Goal: Task Accomplishment & Management: Manage account settings

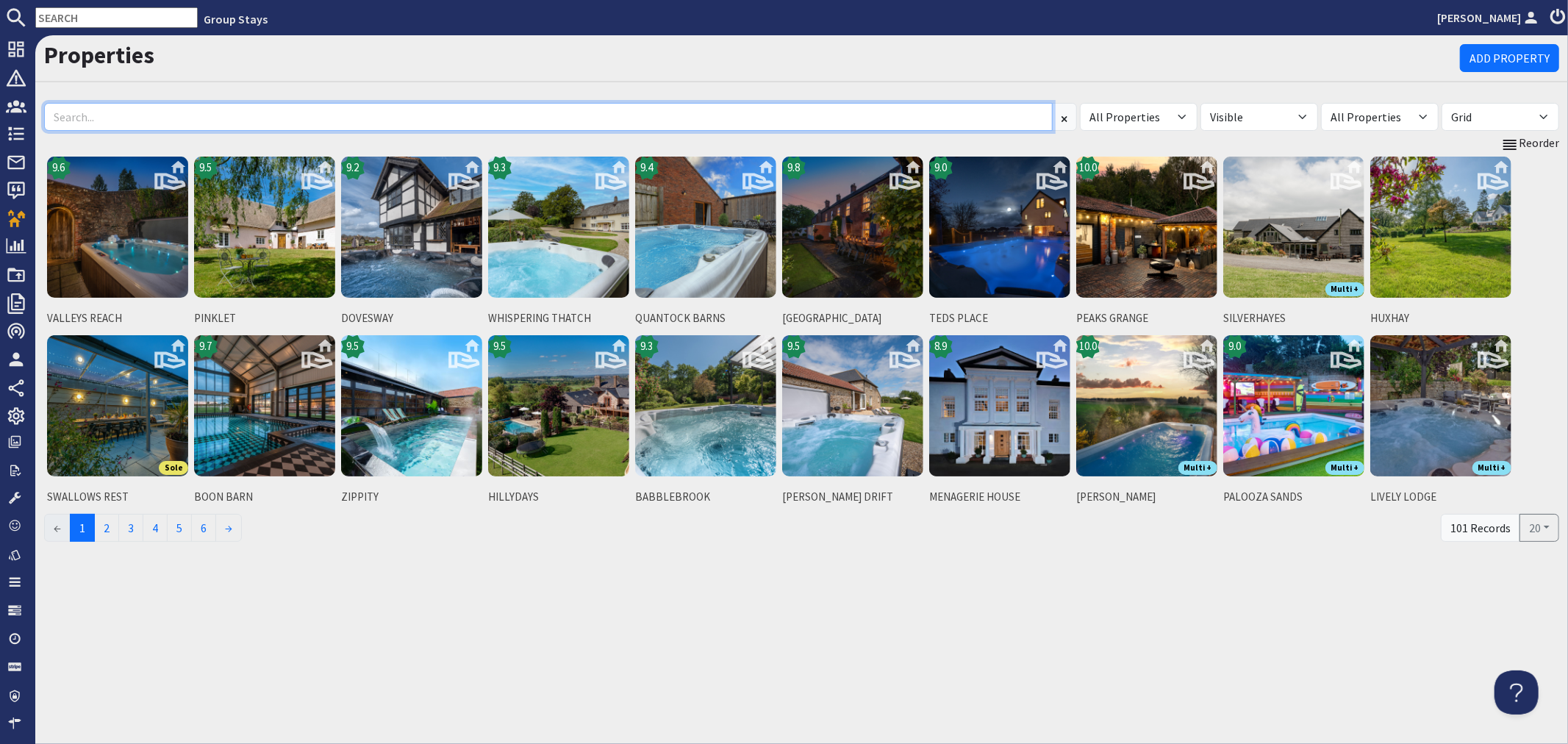
click at [265, 123] on input at bounding box center [548, 116] width 1008 height 28
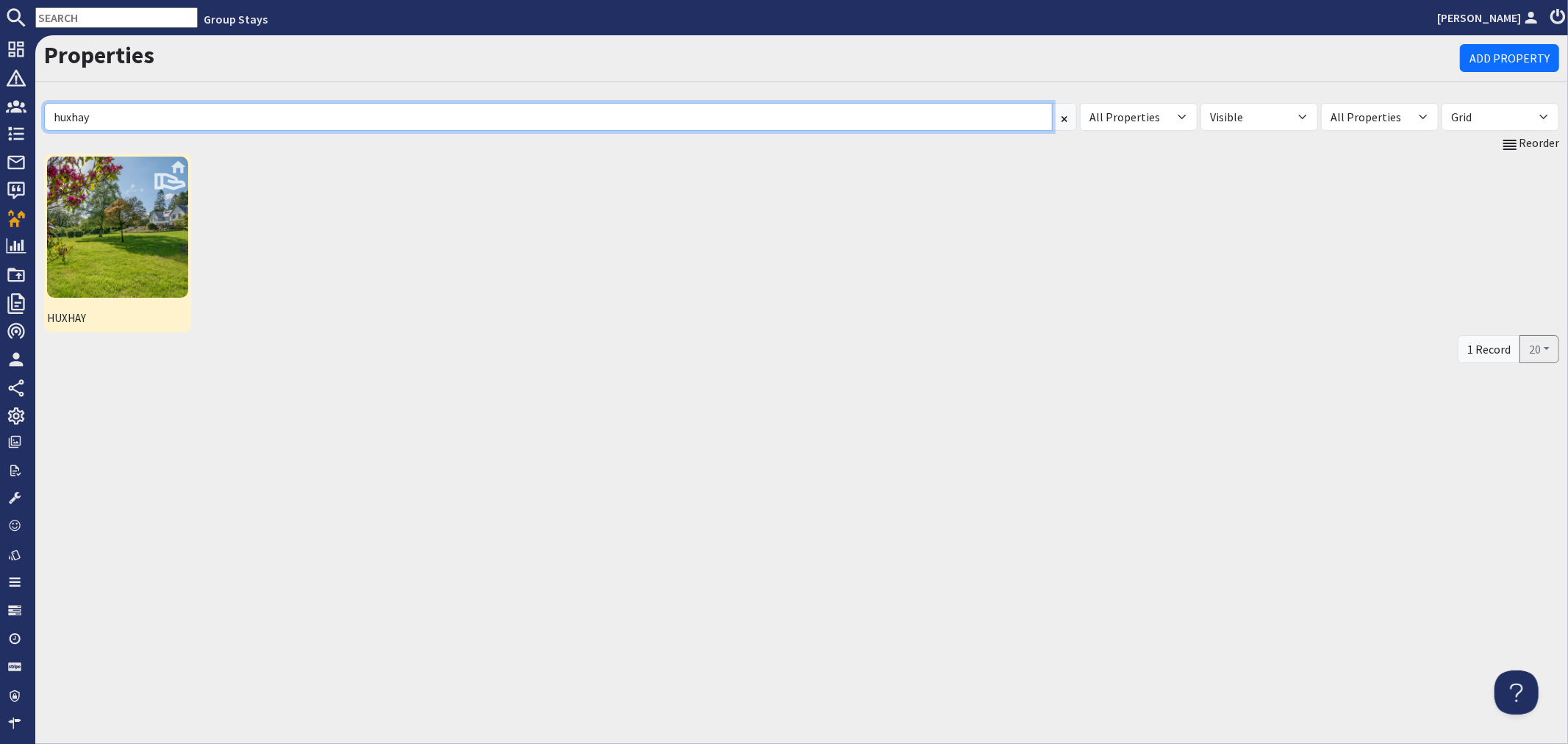
type input "huxhay"
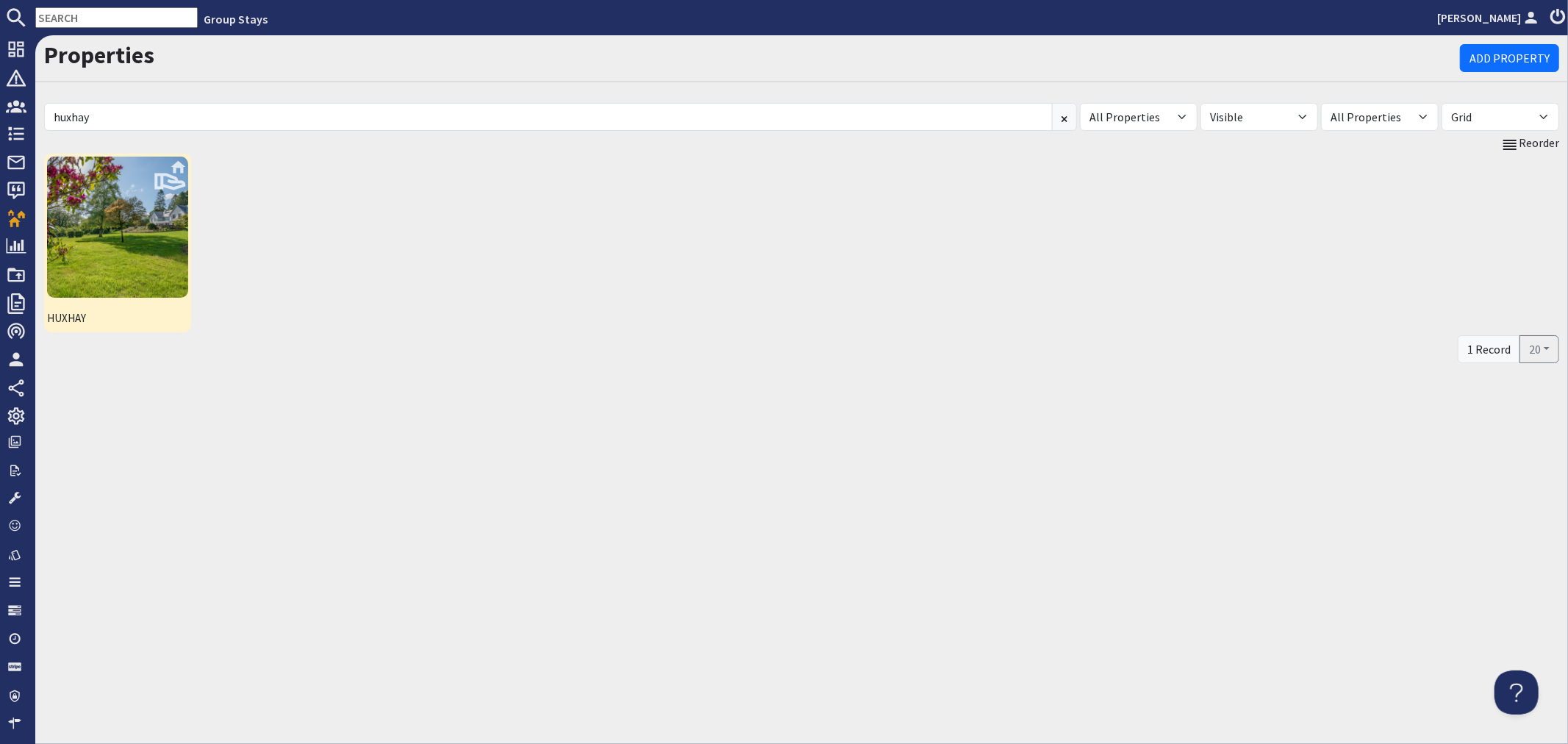
click at [100, 217] on img at bounding box center [117, 227] width 141 height 141
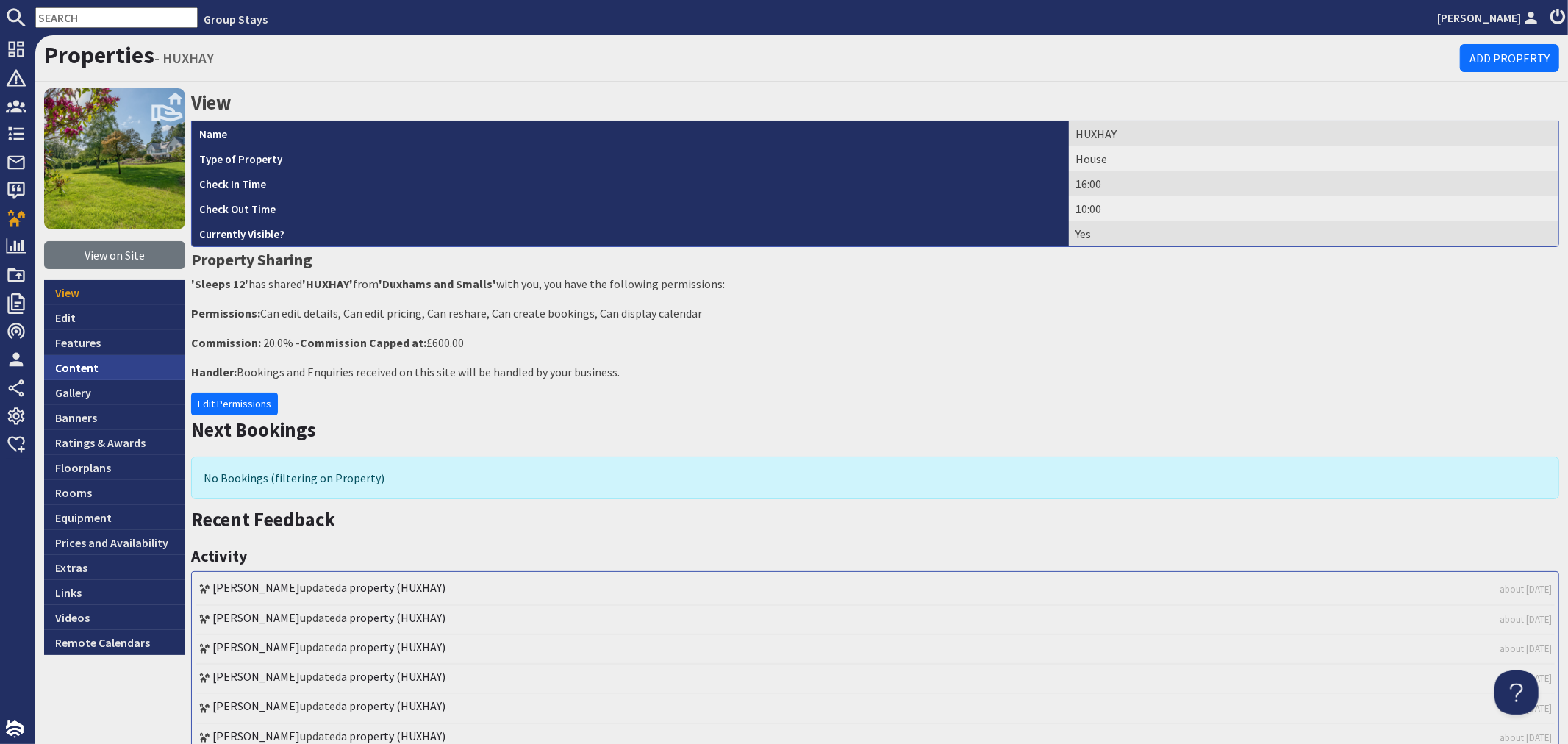
click at [62, 369] on link "Content" at bounding box center [114, 368] width 141 height 25
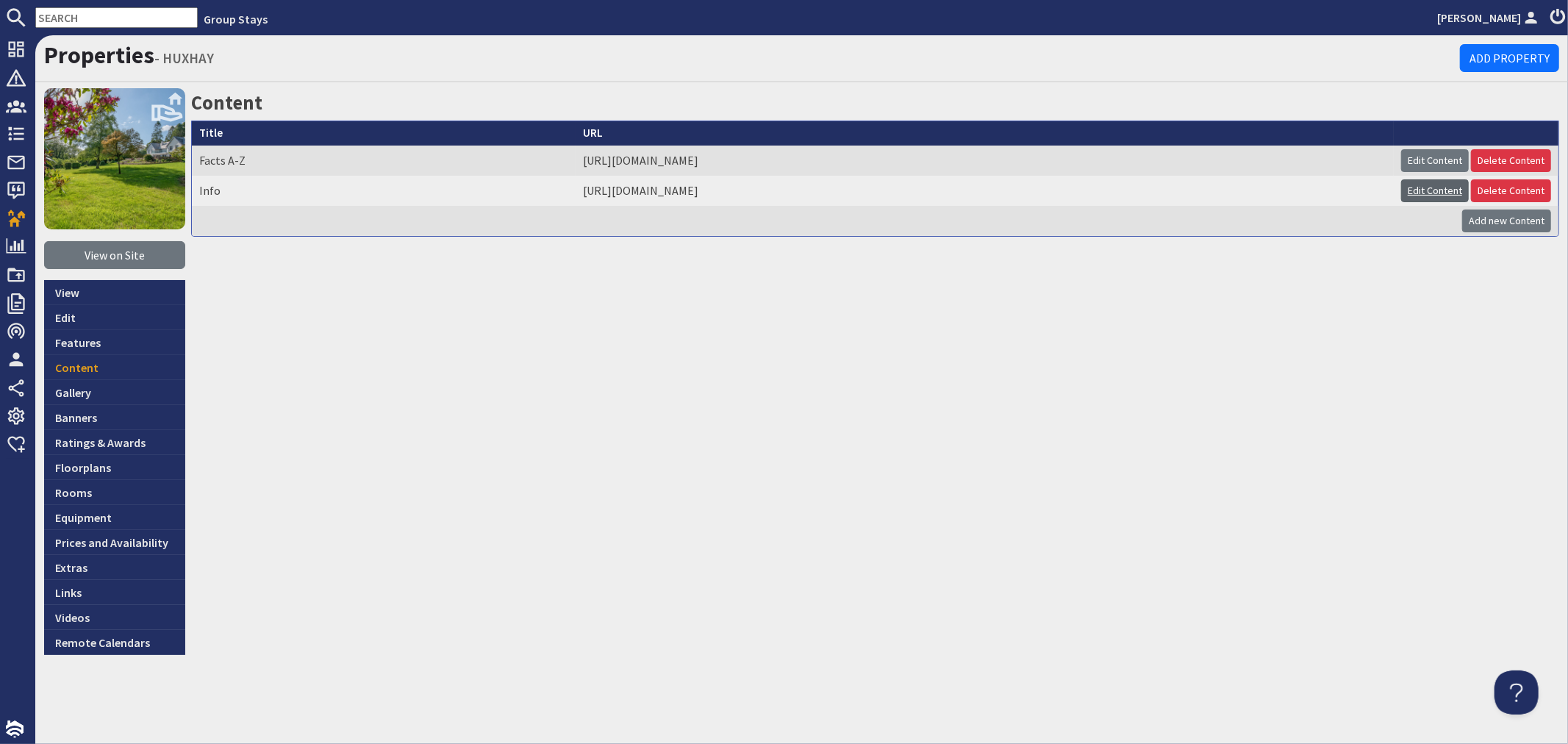
click at [1421, 186] on link "Edit Content" at bounding box center [1435, 190] width 67 height 22
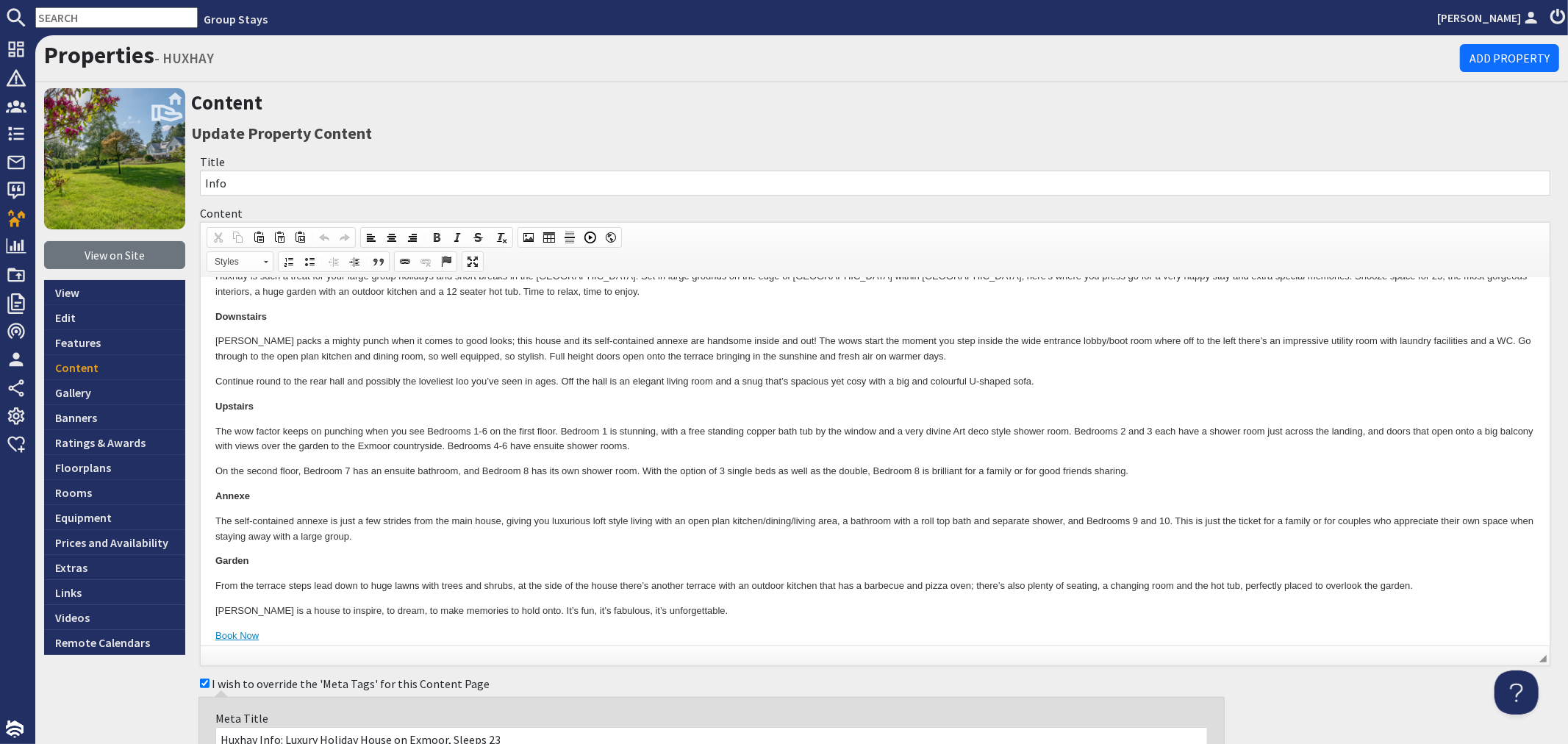
scroll to position [35, 0]
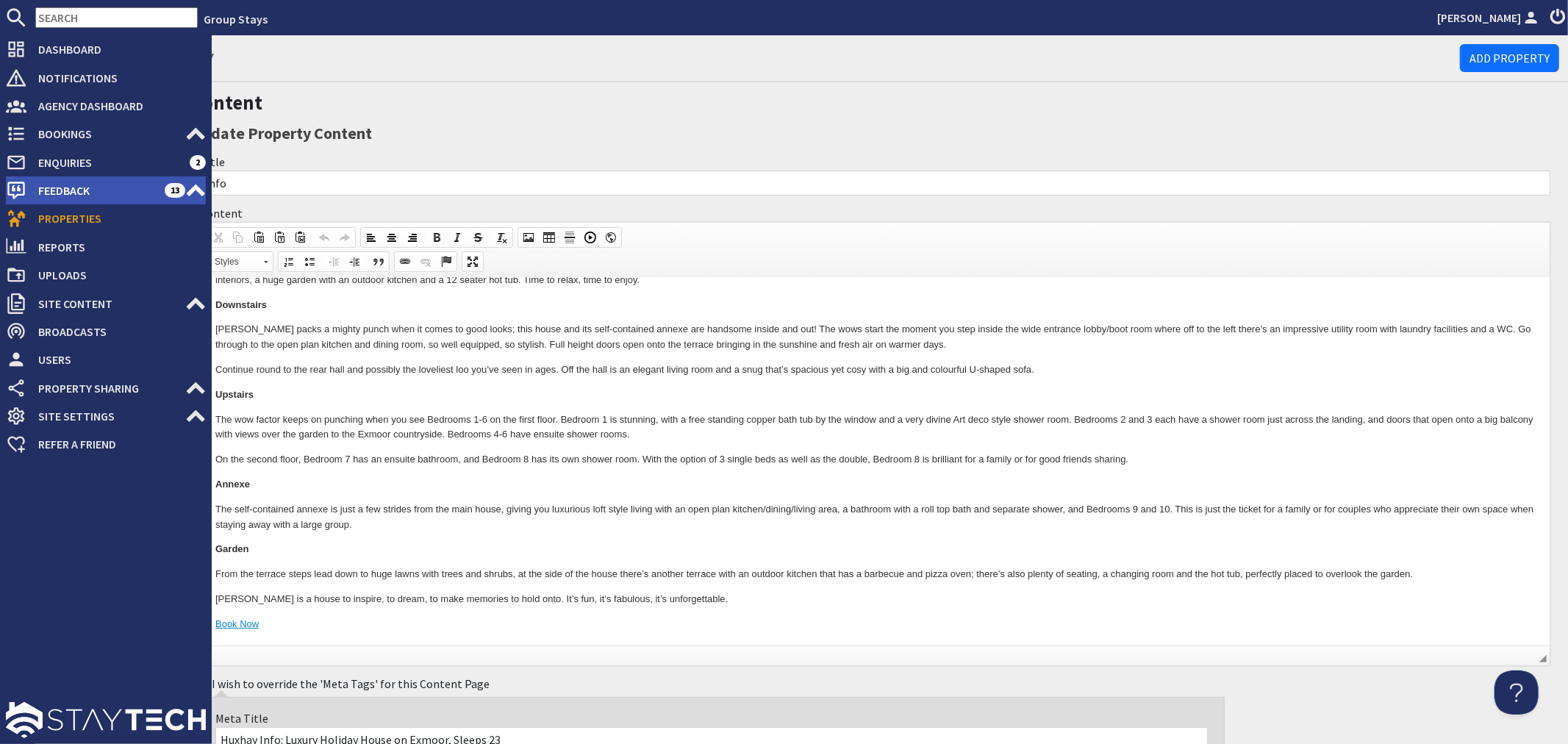
drag, startPoint x: 17, startPoint y: 208, endPoint x: 35, endPoint y: 199, distance: 20.1
click at [17, 208] on icon at bounding box center [16, 218] width 21 height 21
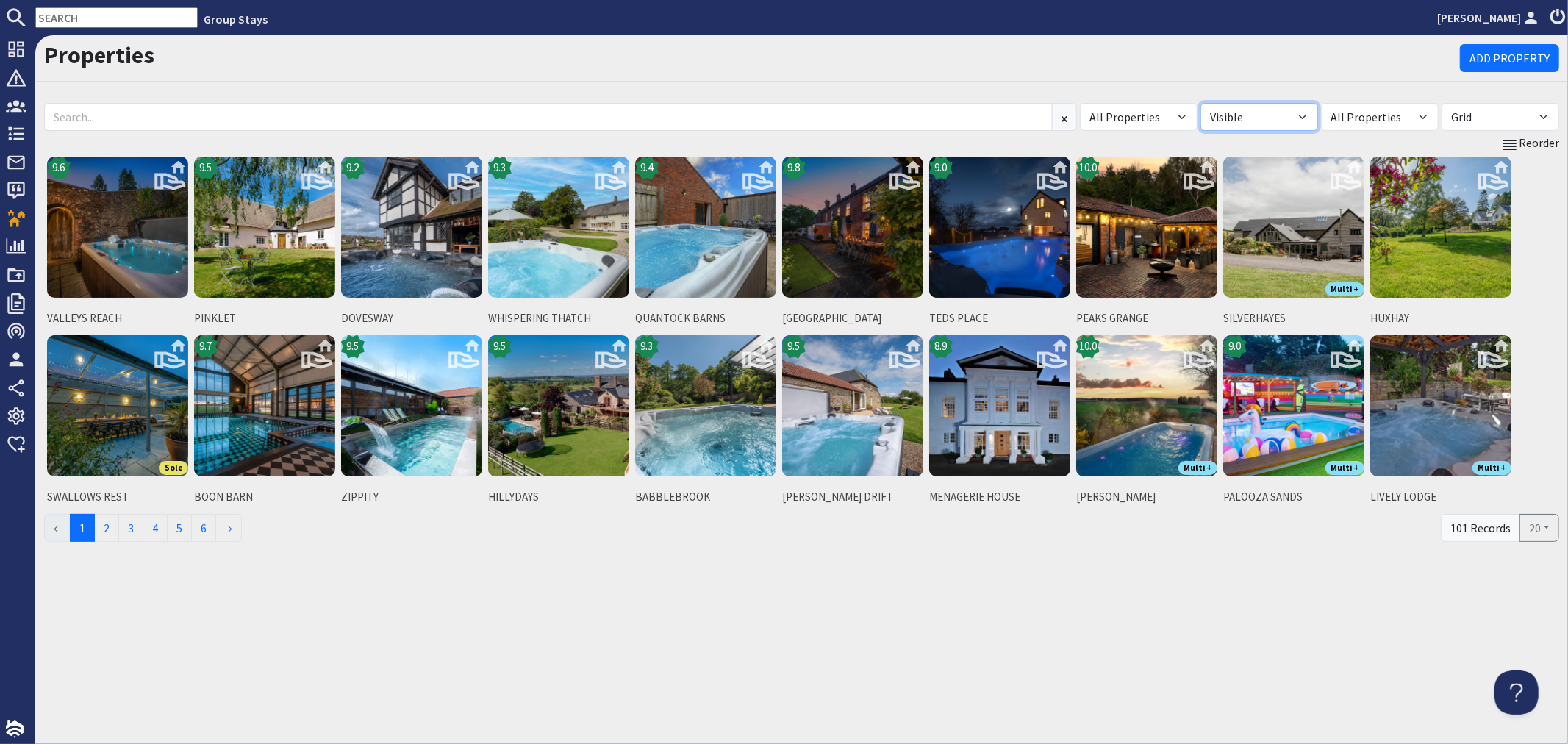
click at [1306, 120] on select "All Visible Not Visible" at bounding box center [1259, 116] width 117 height 28
select select "false"
click at [1200, 103] on select "All Visible Not Visible" at bounding box center [1259, 116] width 117 height 28
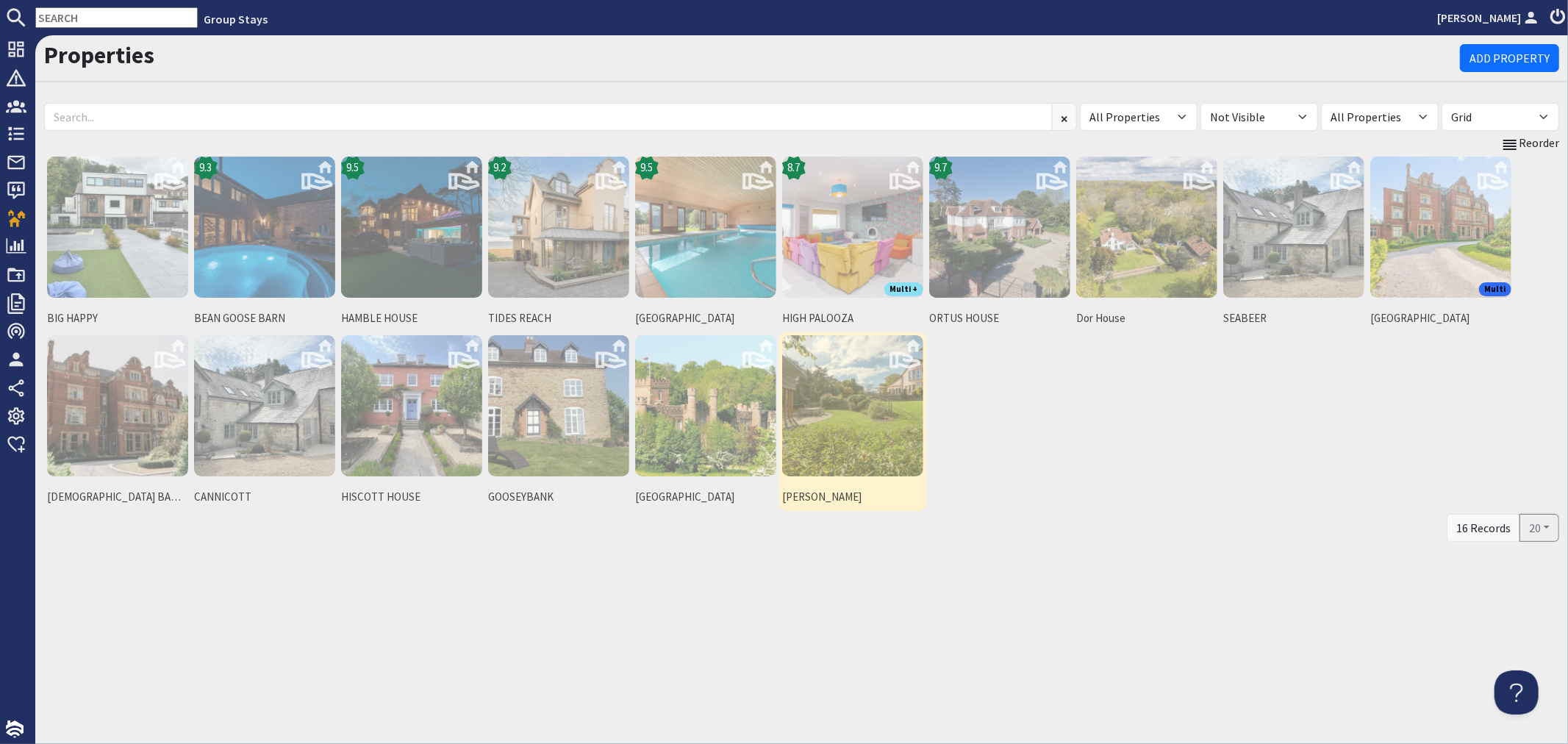
click at [812, 424] on img at bounding box center [853, 406] width 141 height 141
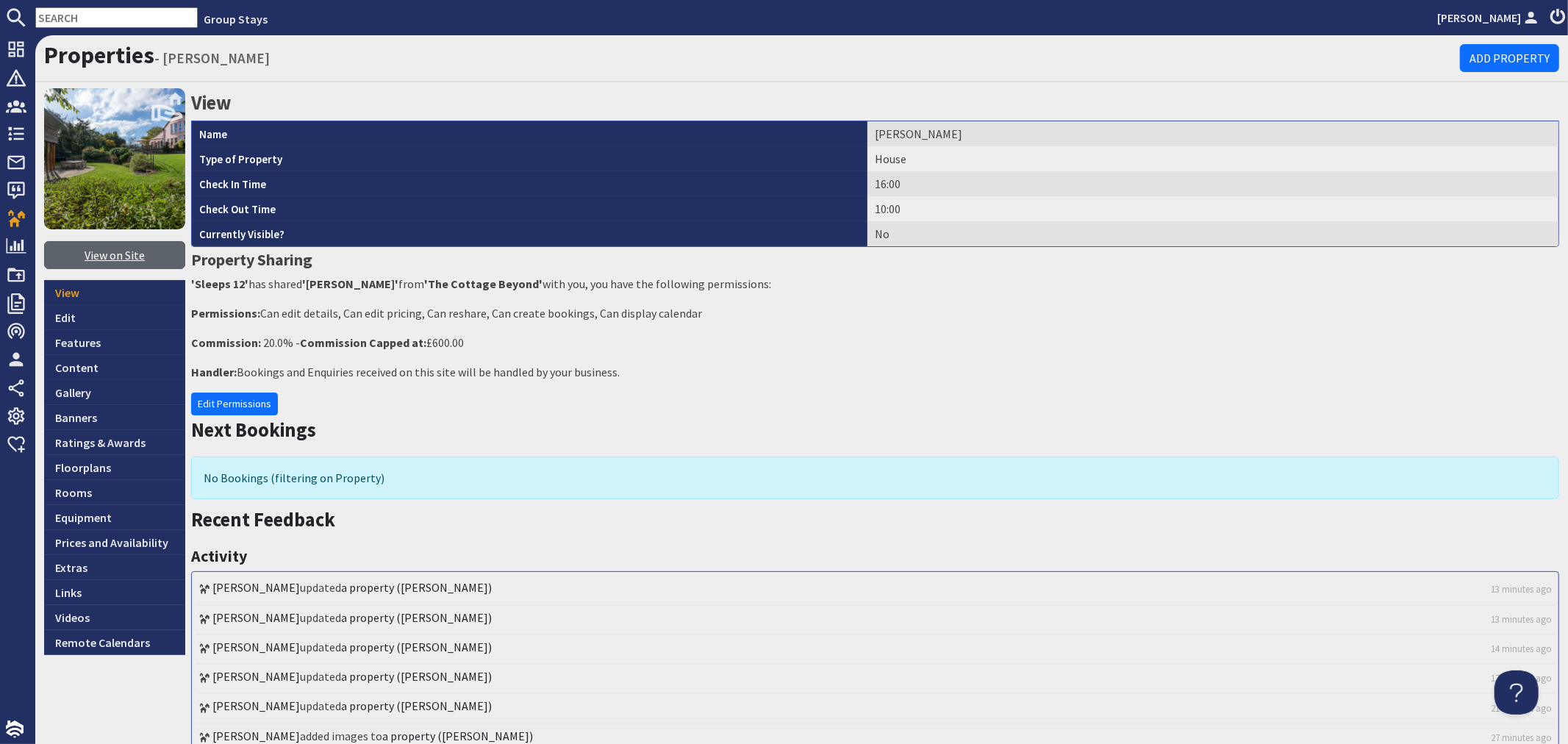
click at [104, 259] on link "View on Site" at bounding box center [114, 255] width 141 height 28
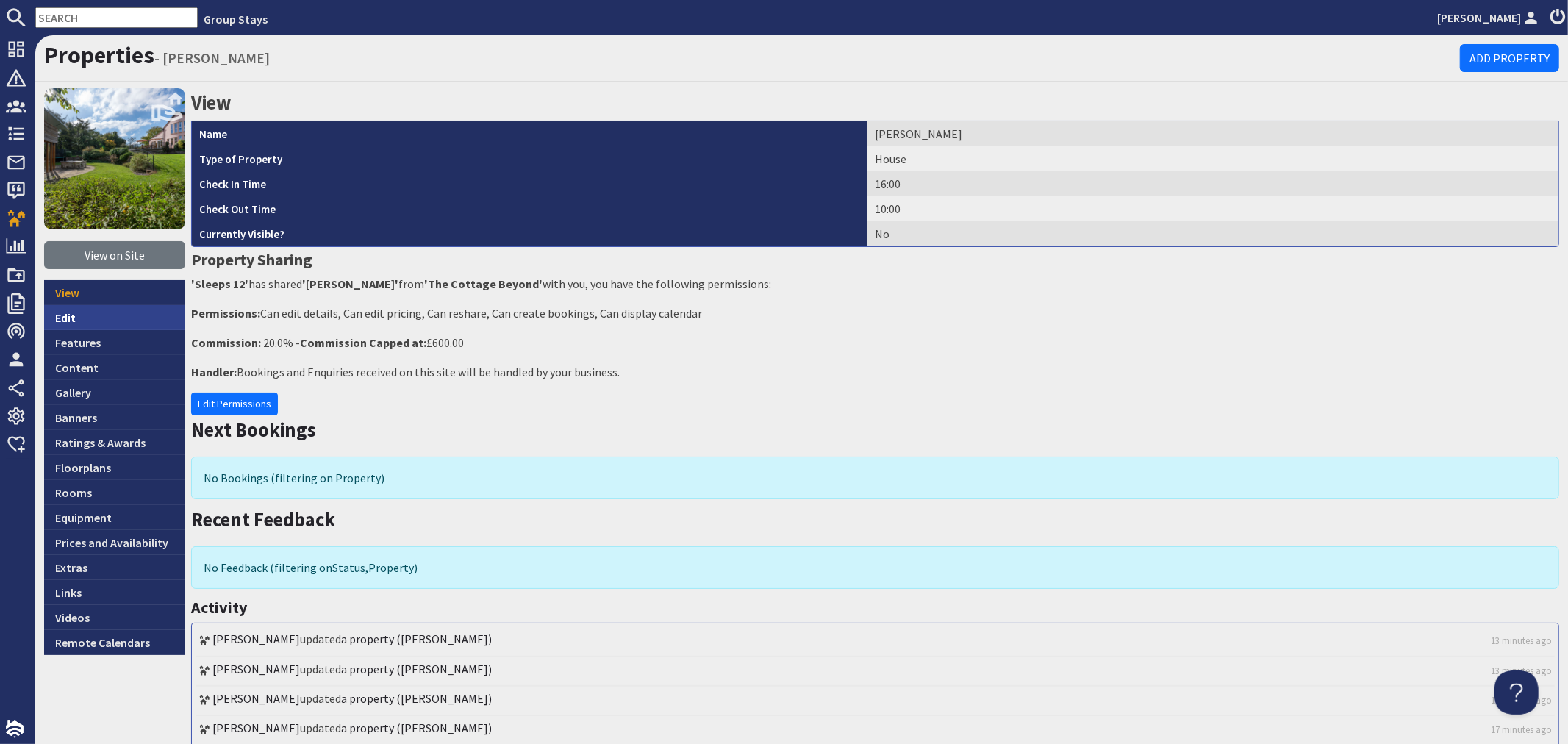
click at [108, 321] on link "Edit" at bounding box center [114, 318] width 141 height 25
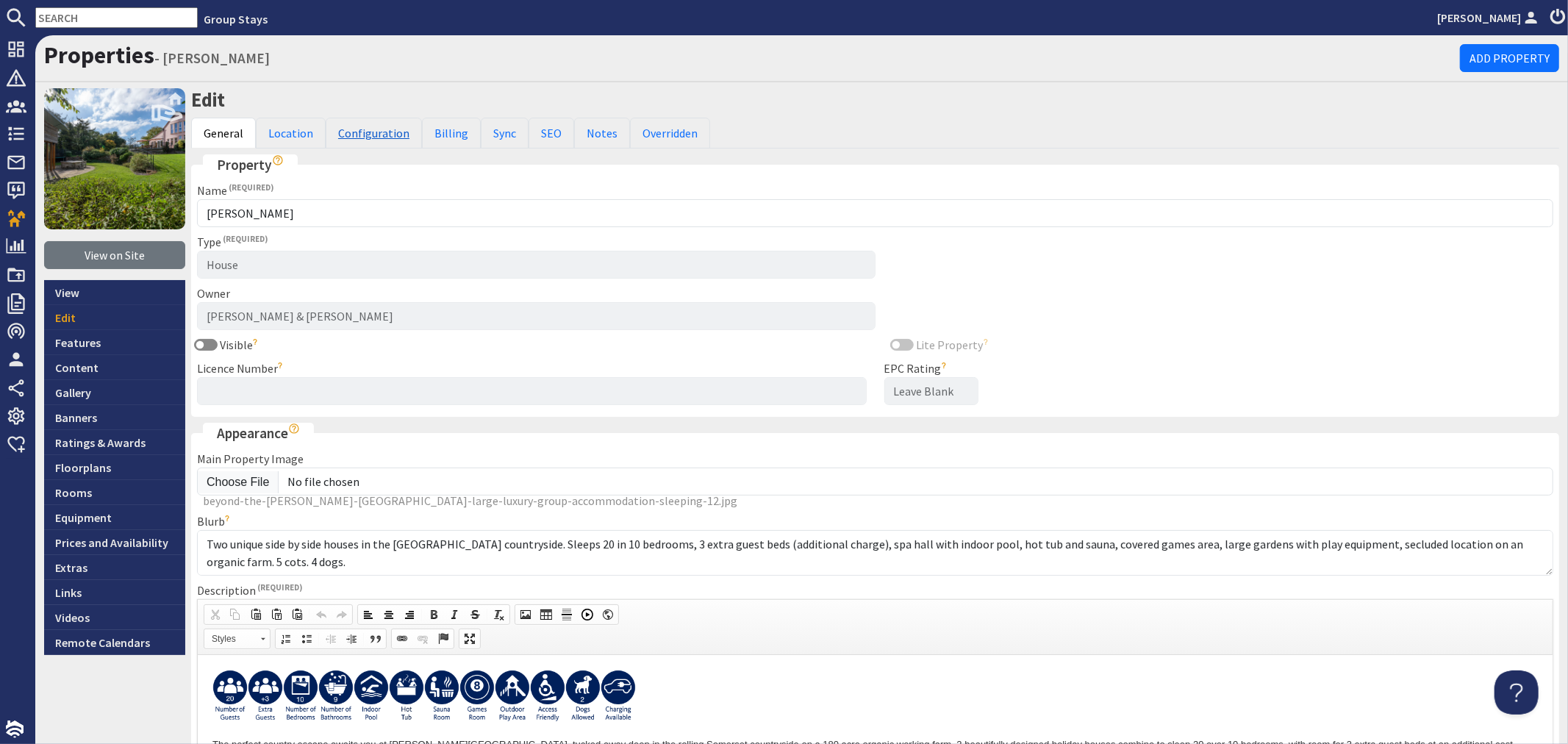
click at [389, 140] on link "Configuration" at bounding box center [374, 133] width 96 height 31
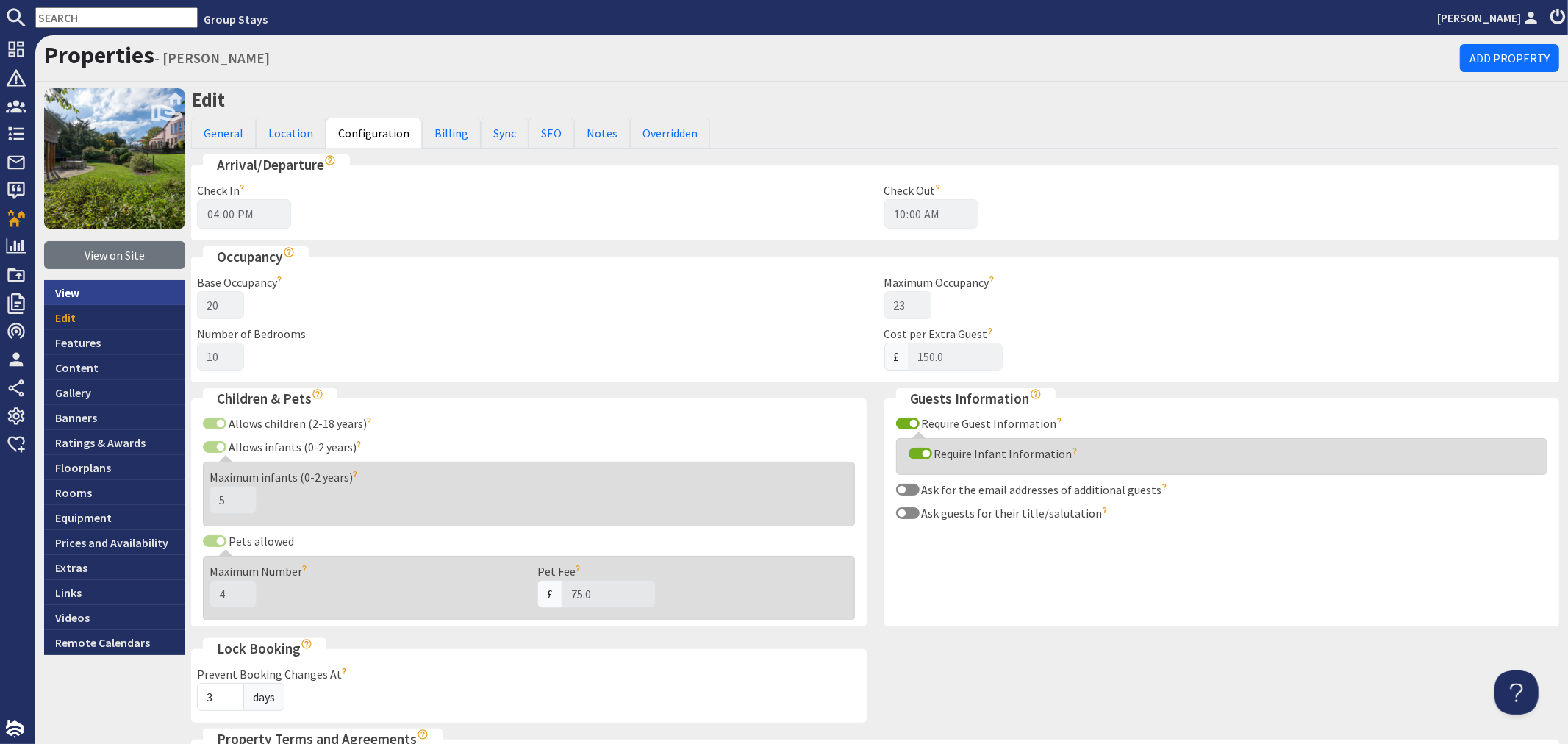
click at [83, 288] on link "View" at bounding box center [114, 292] width 141 height 25
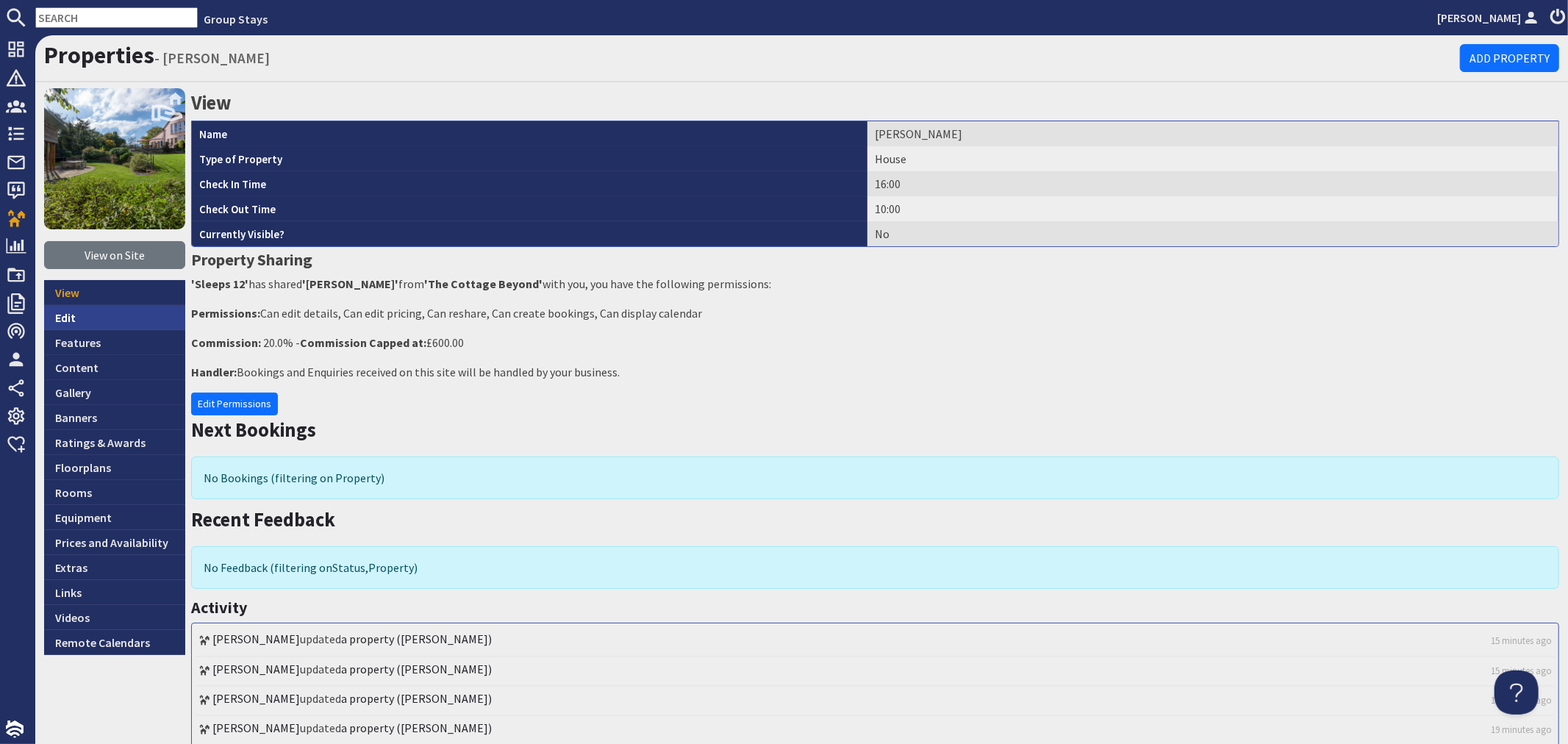
click at [84, 318] on link "Edit" at bounding box center [114, 318] width 141 height 25
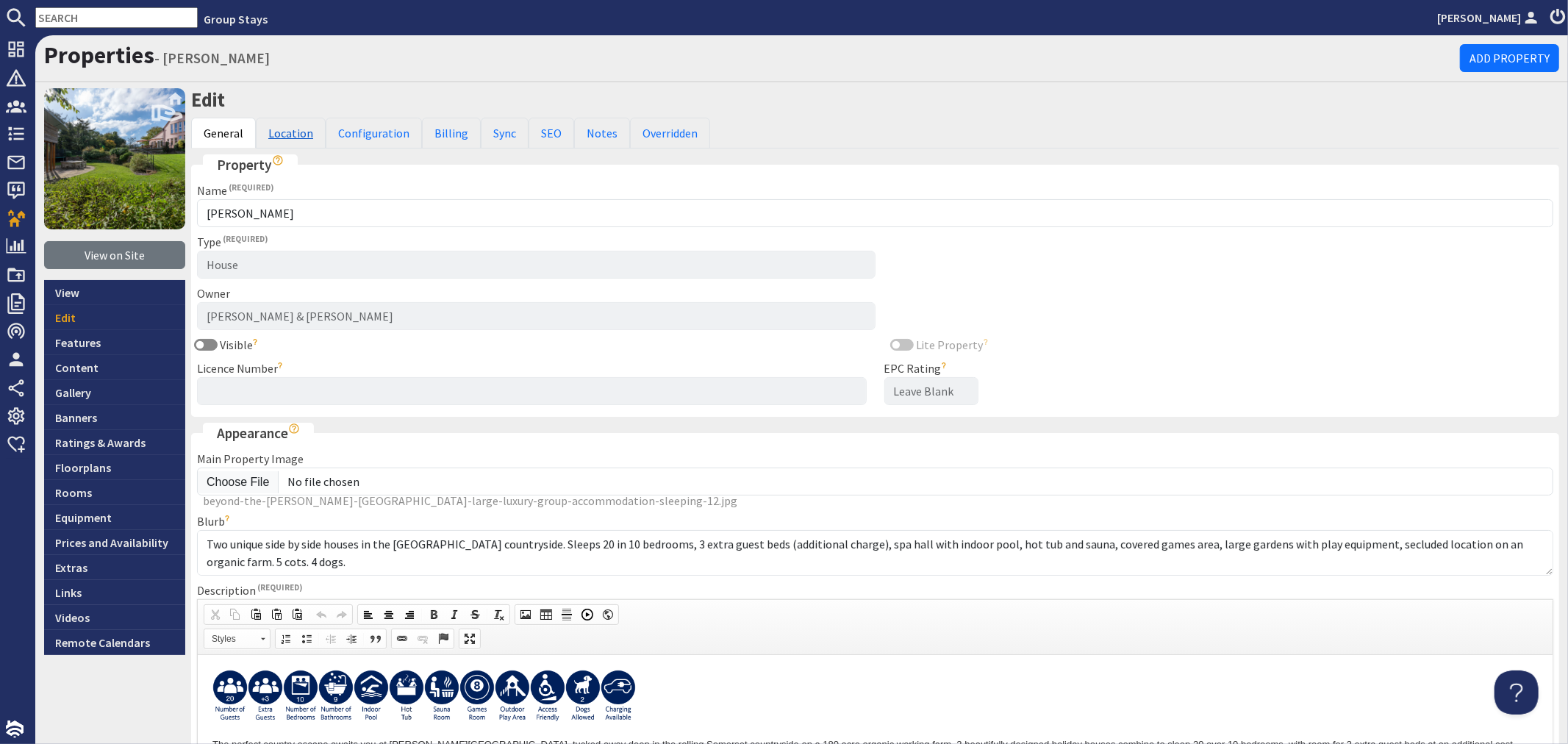
click at [291, 129] on link "Location" at bounding box center [291, 133] width 69 height 31
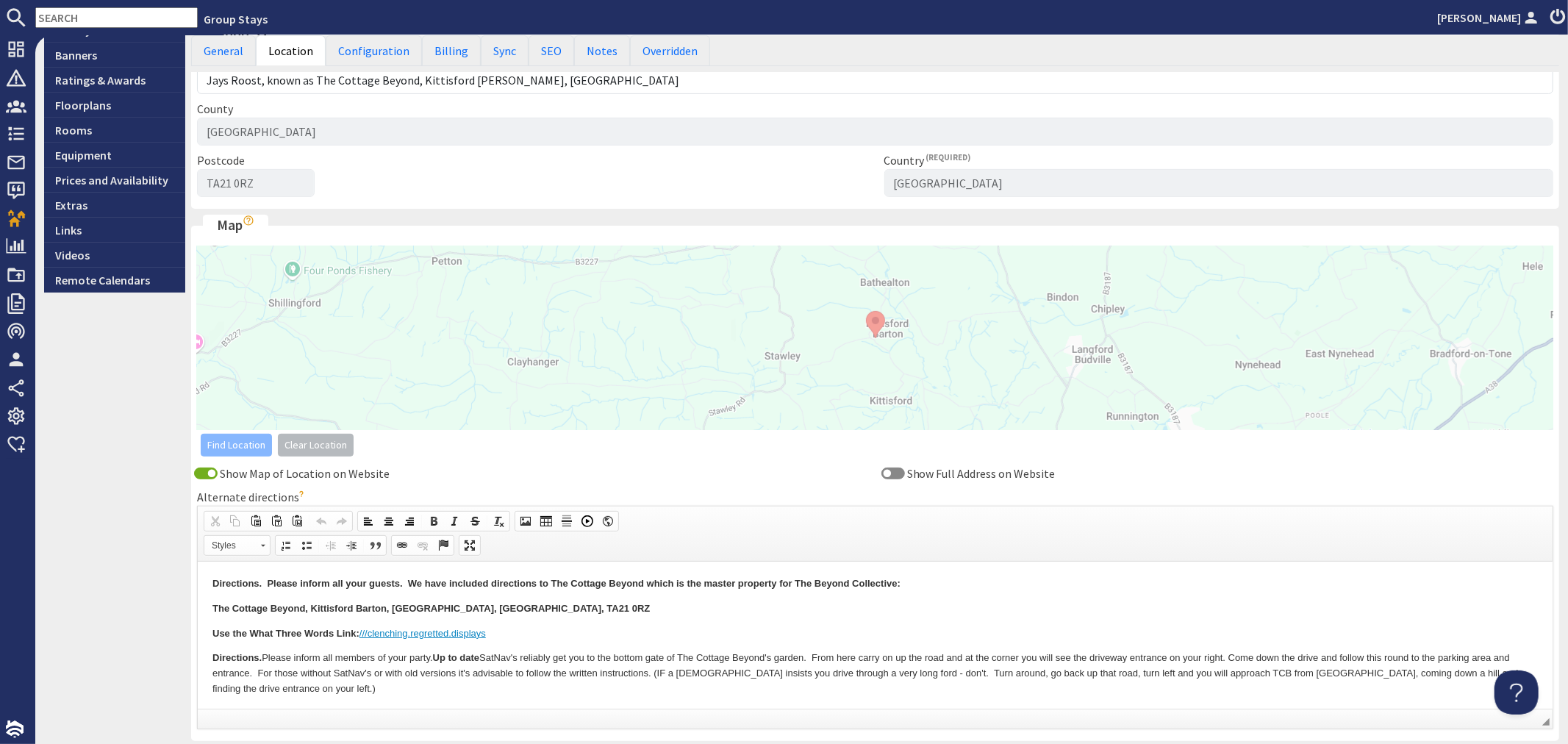
scroll to position [490, 0]
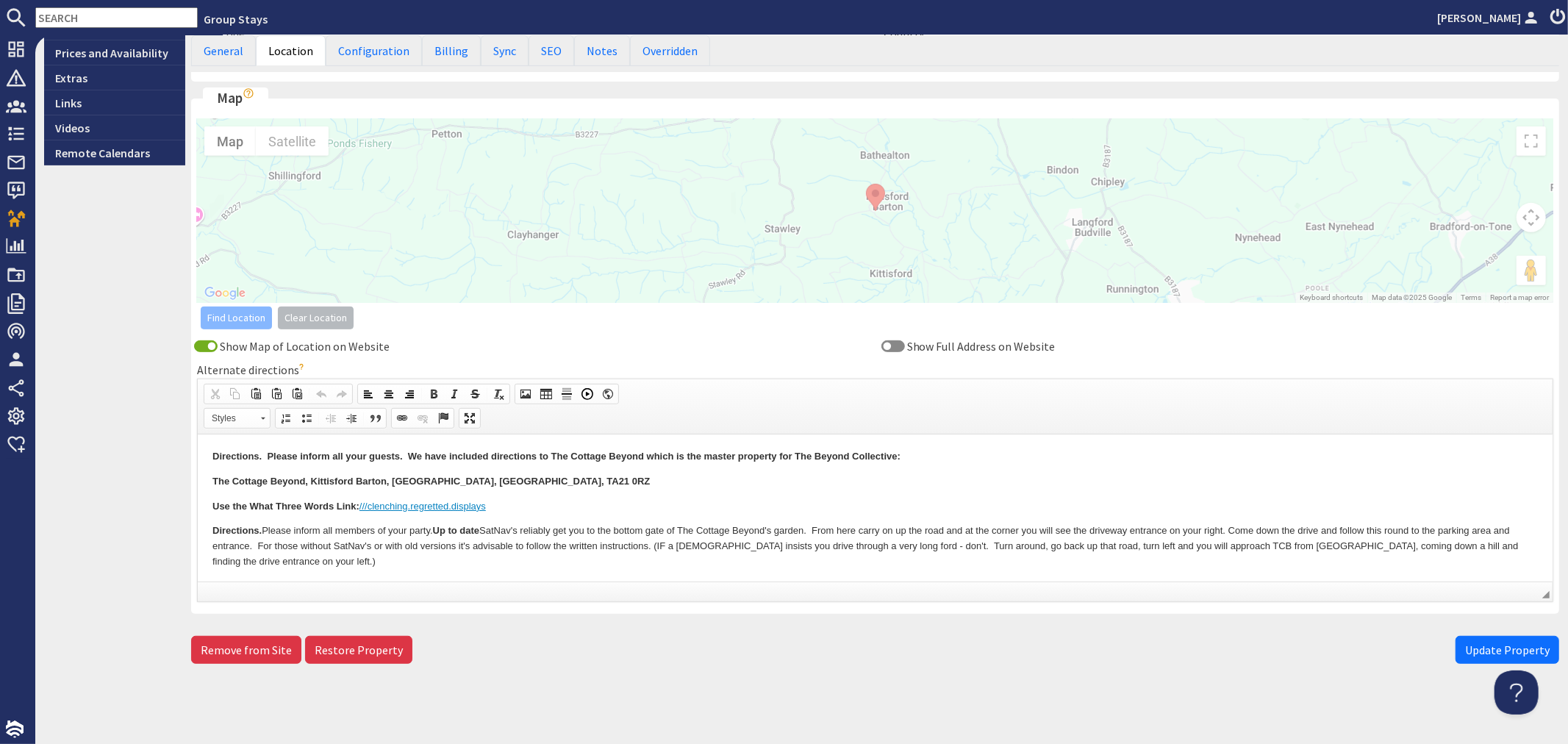
click at [660, 485] on p "The Cottage Beyond, Kittisford Barton, Wellington, Somerset, TA21 0RZ" at bounding box center [874, 482] width 1325 height 16
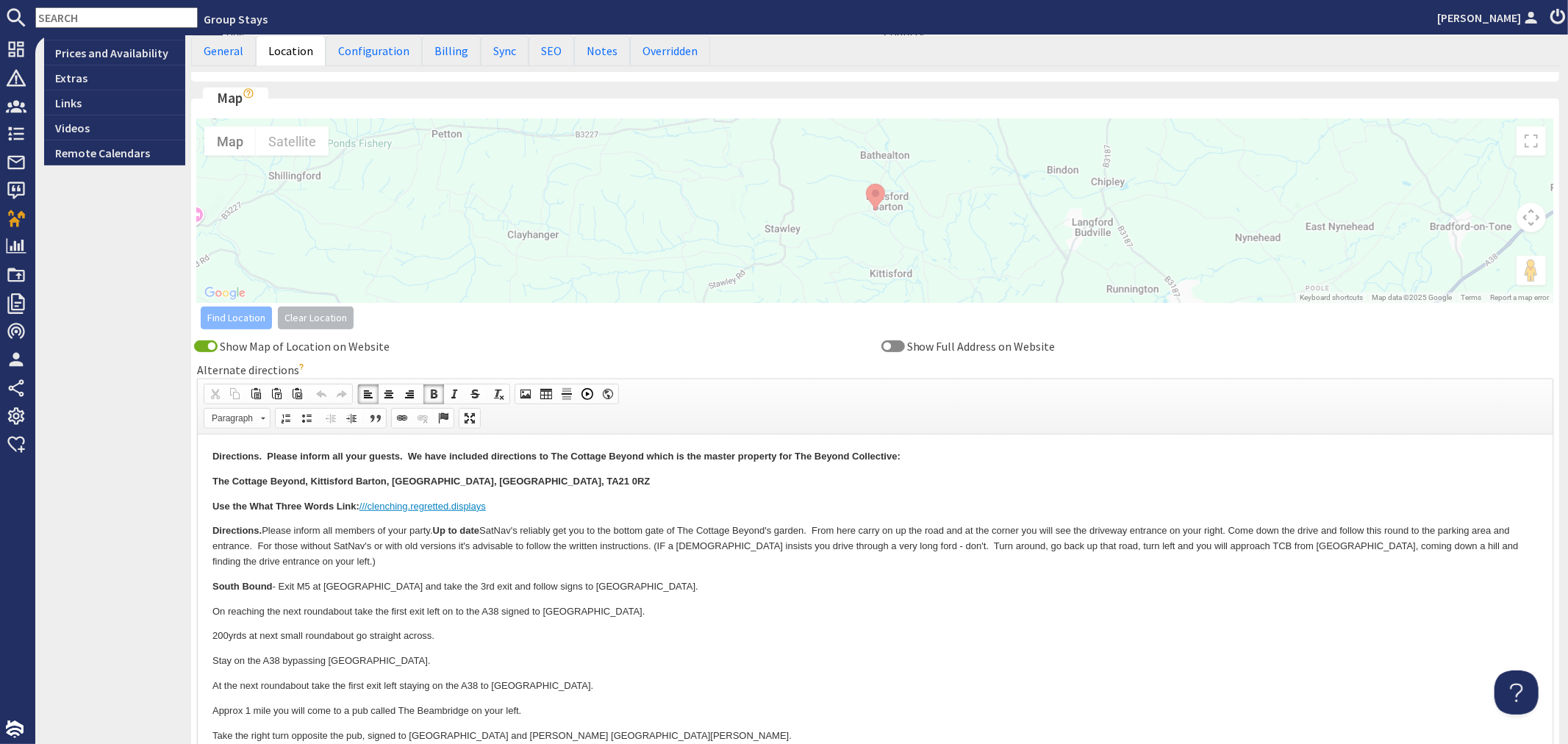
click at [550, 455] on strong "Directions. Please inform all your guests. We have included directions to The C…" at bounding box center [556, 456] width 689 height 11
click at [699, 457] on strong "Directions. Please inform all your guests. We have included directions to Jays …" at bounding box center [599, 456] width 775 height 11
drag, startPoint x: 955, startPoint y: 456, endPoint x: 703, endPoint y: 456, distance: 252.0
click at [703, 456] on strong "Directions. Please inform all your guests. We have included directions to Jays …" at bounding box center [600, 456] width 778 height 11
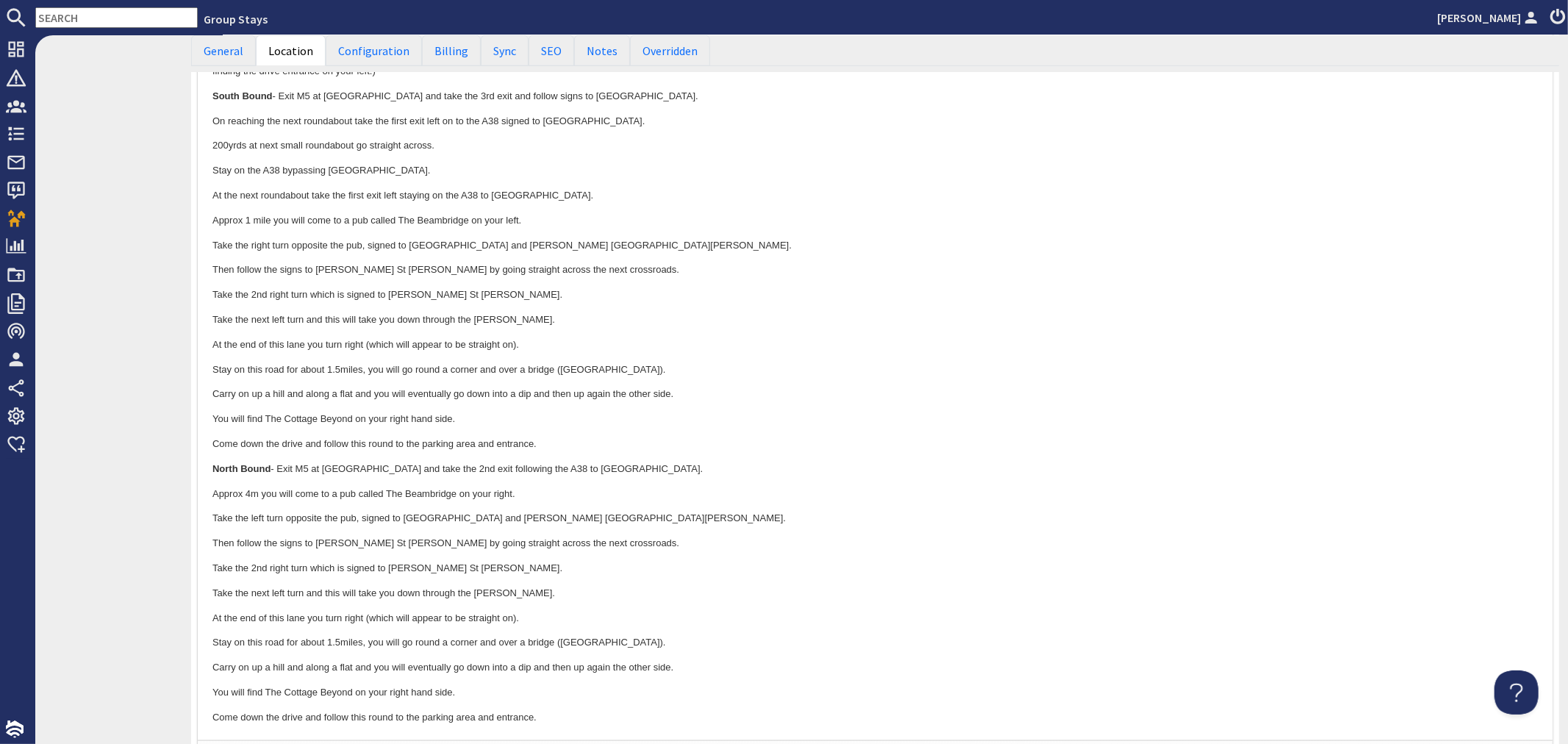
scroll to position [1061, 0]
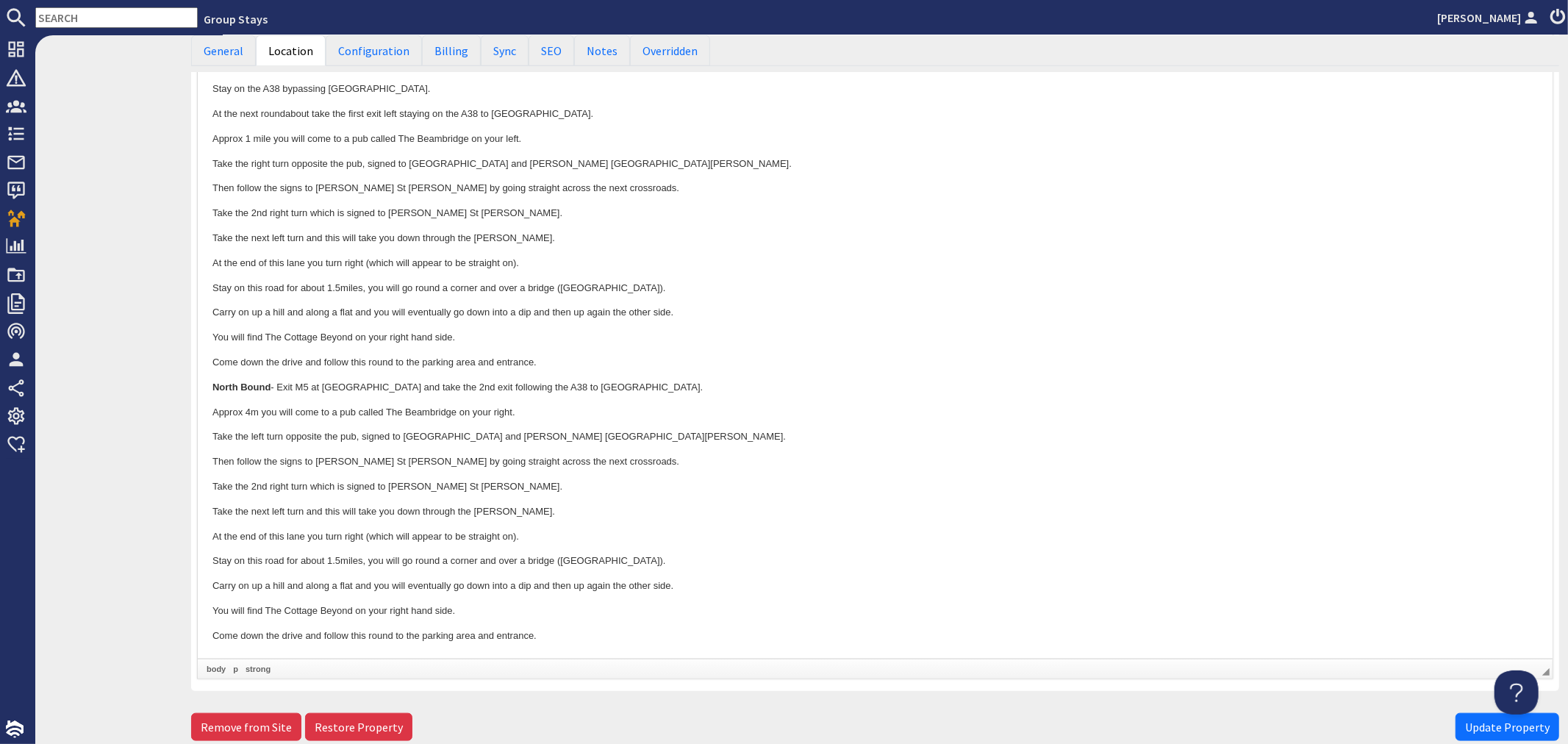
click at [351, 614] on p "You will find The Cottage Beyond on your right hand side." at bounding box center [874, 612] width 1325 height 16
click at [266, 611] on p "You will find The Cottage Beyond on your right hand side." at bounding box center [874, 612] width 1325 height 16
click at [405, 611] on p "You will find Jays Roost (The Cottage Beyond on your right hand side." at bounding box center [874, 612] width 1325 height 16
click at [351, 334] on p "You will find The Cottage Beyond on your right hand side." at bounding box center [874, 338] width 1325 height 16
click at [263, 336] on p "You will find The Cottage Beyond on your right hand side." at bounding box center [874, 338] width 1325 height 16
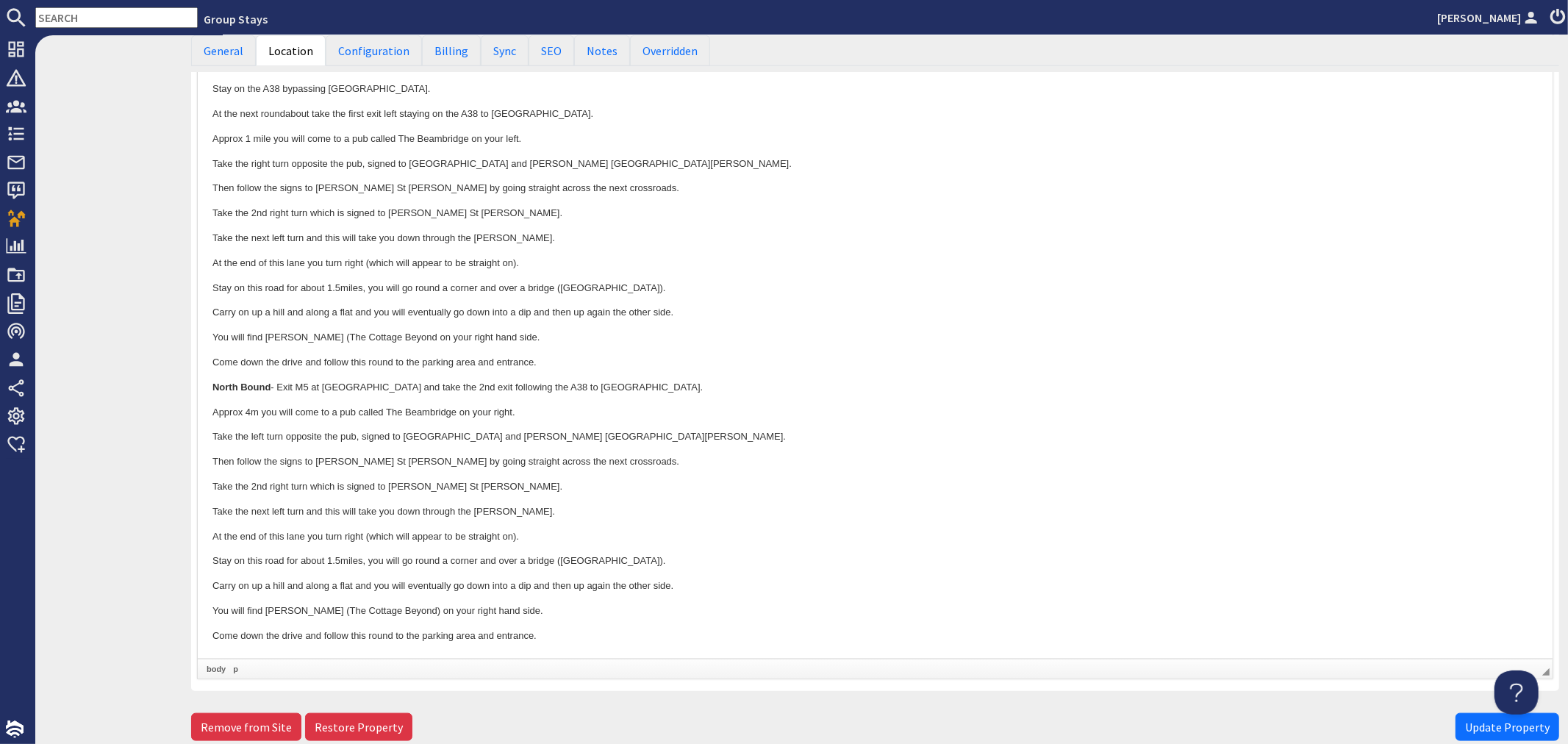
click at [403, 336] on p "You will find Jays Roost (The Cottage Beyond on your right hand side." at bounding box center [874, 338] width 1325 height 16
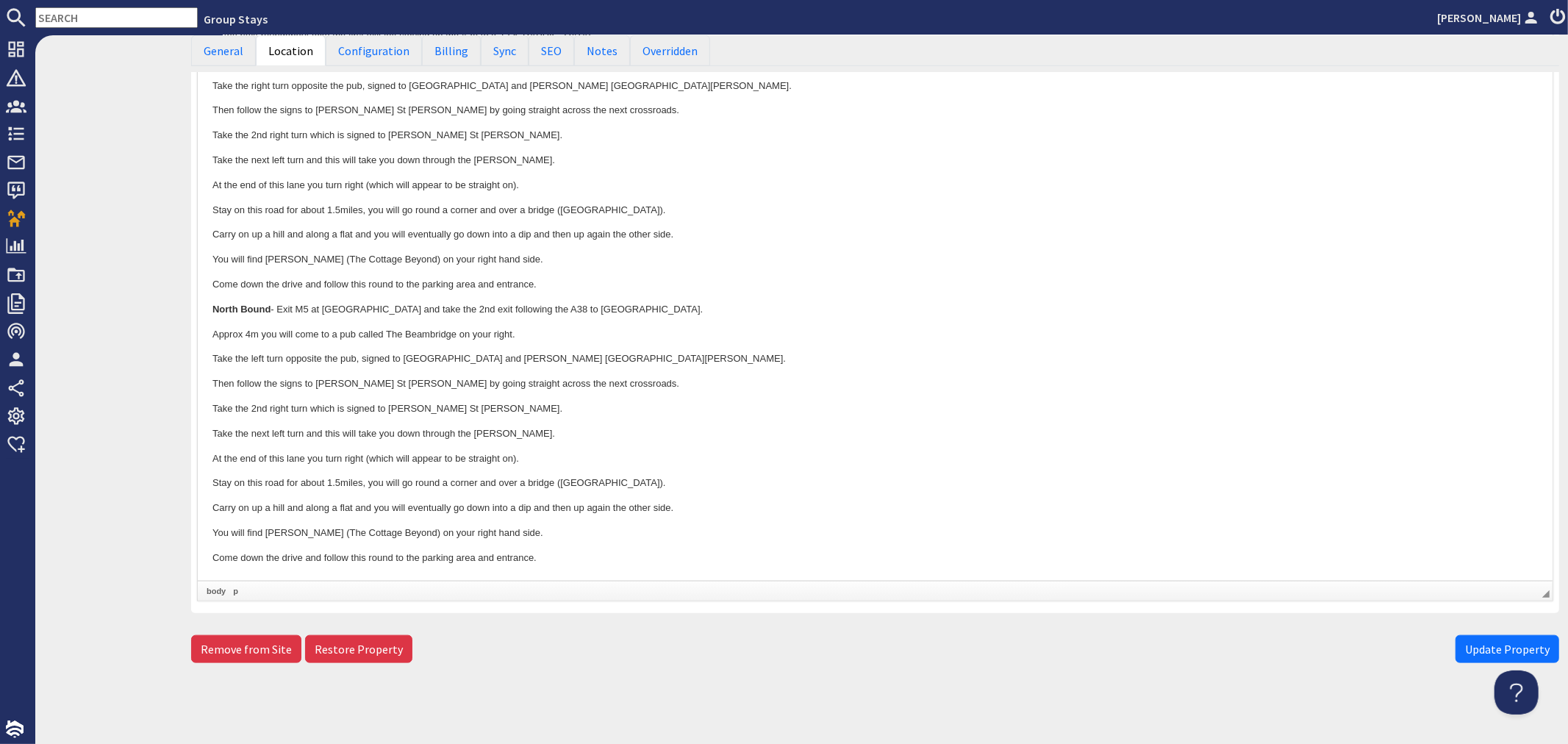
click at [1465, 642] on span "Update Property" at bounding box center [1507, 648] width 84 height 15
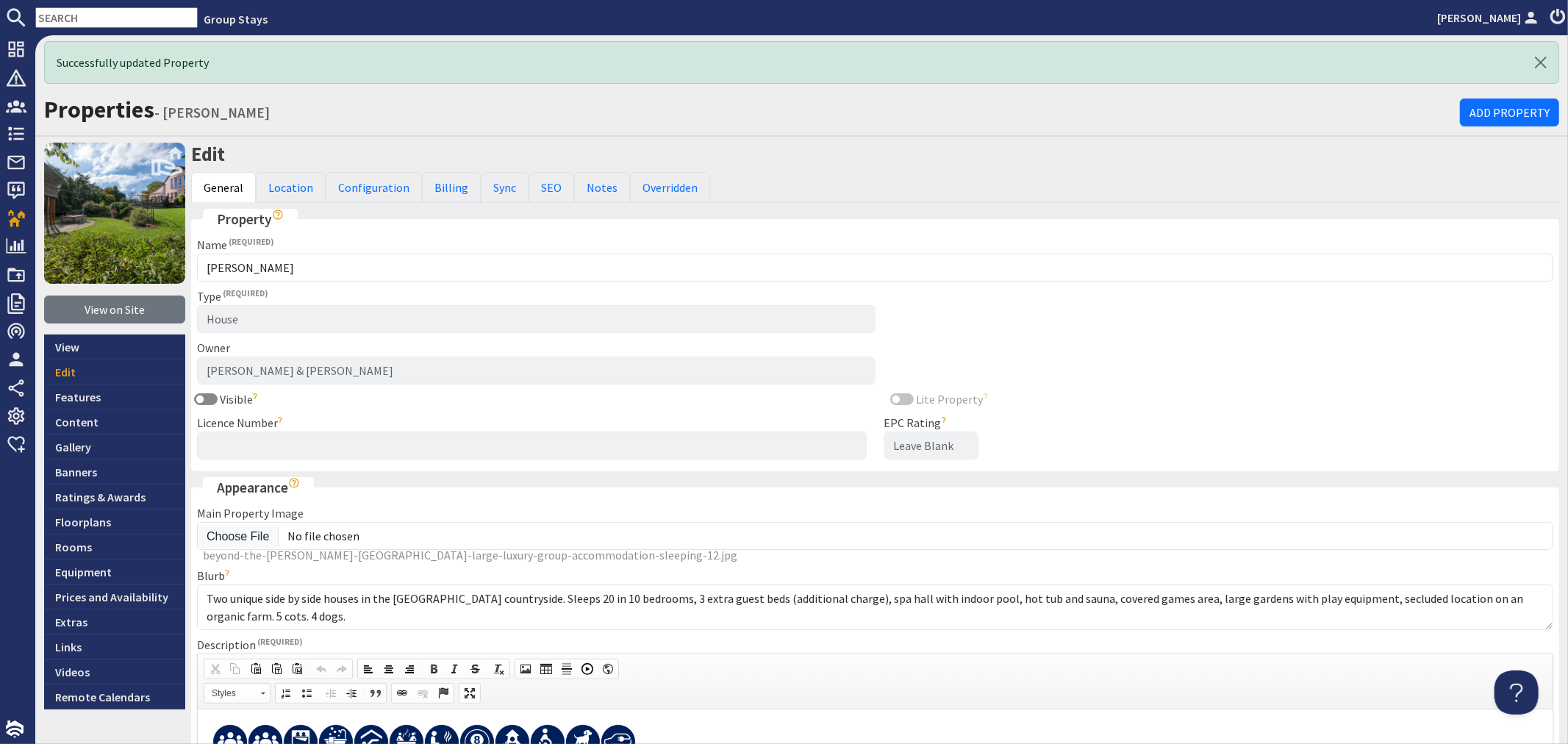
scroll to position [0, 0]
click at [291, 181] on link "Location" at bounding box center [291, 188] width 69 height 31
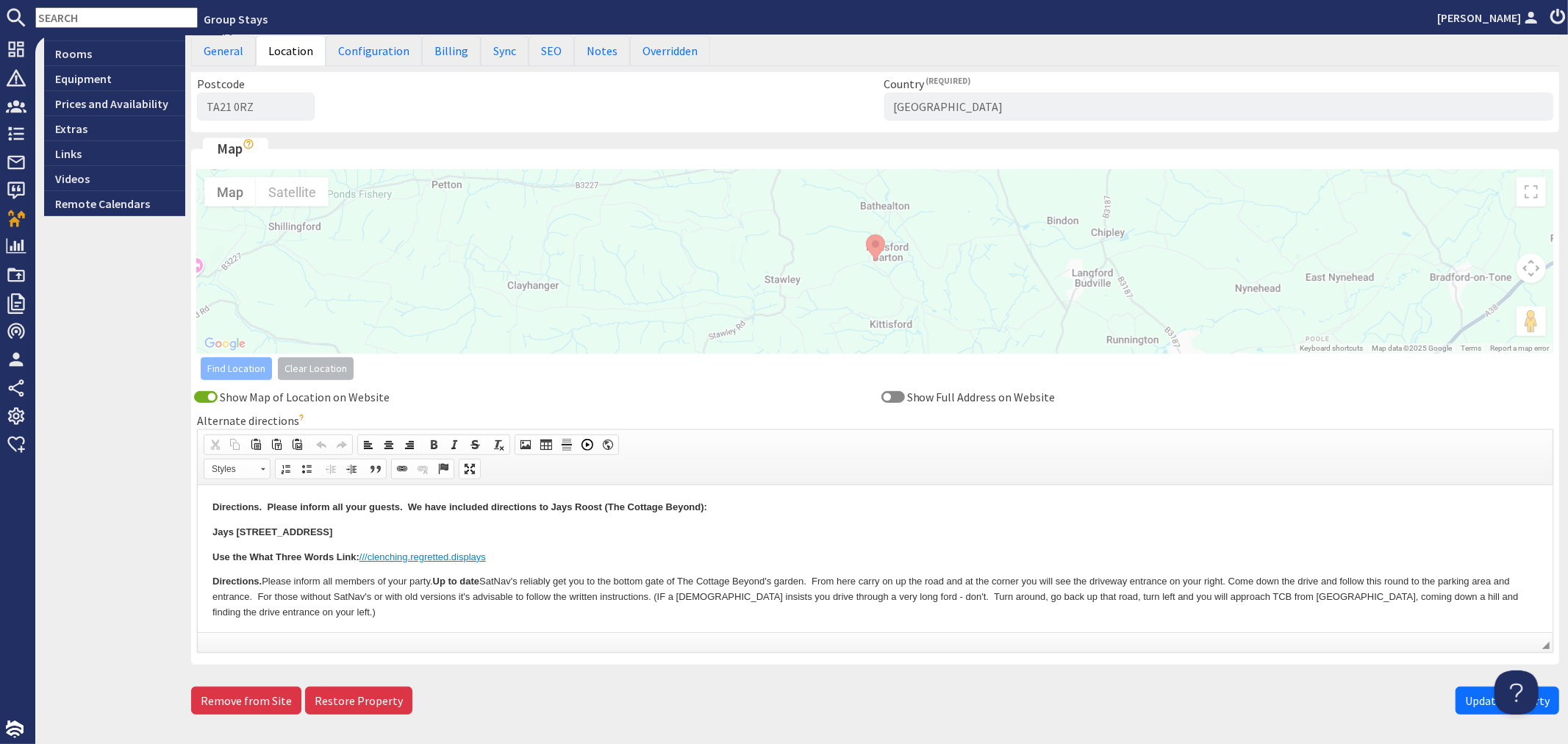
scroll to position [546, 0]
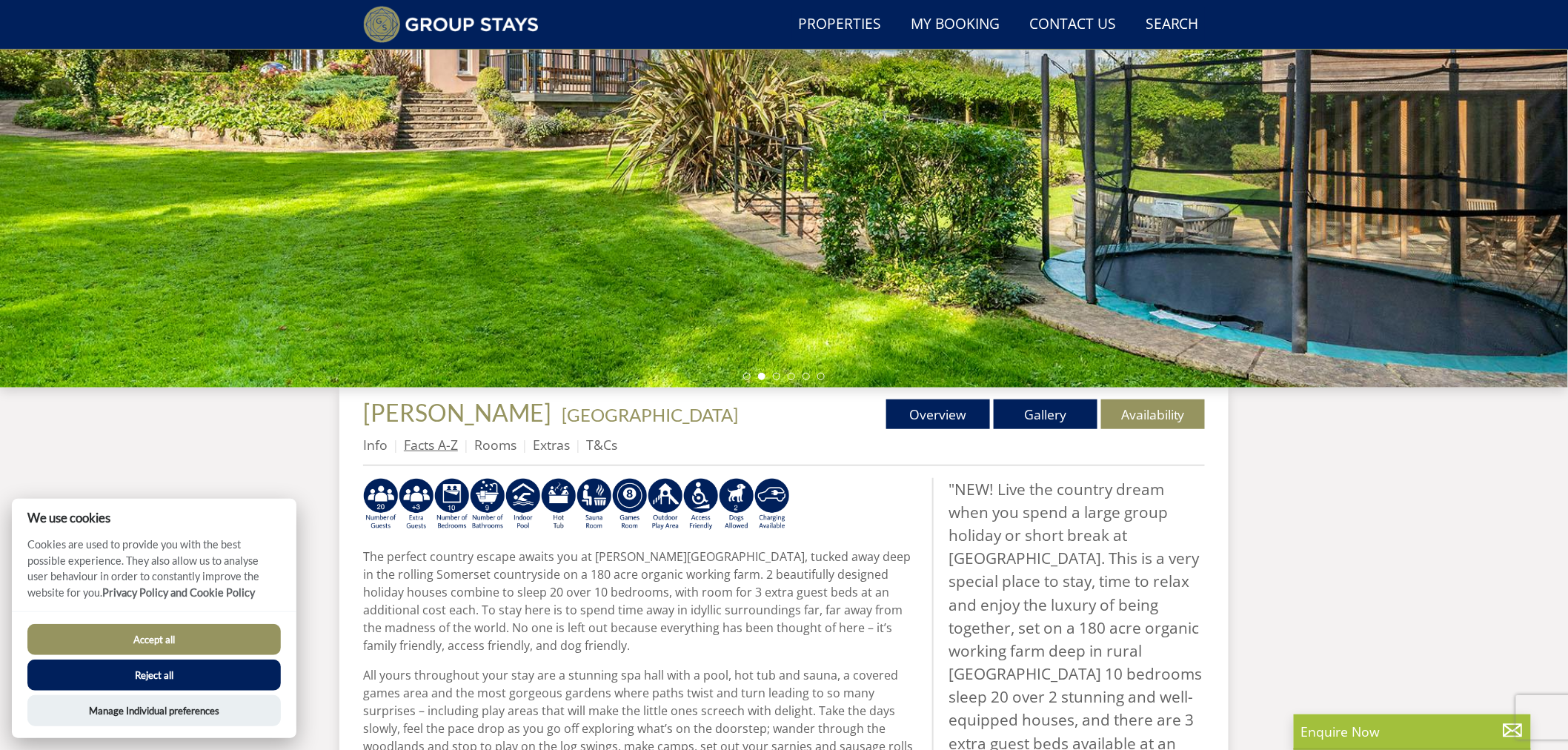
click at [449, 446] on link "Facts A-Z" at bounding box center [431, 444] width 54 height 18
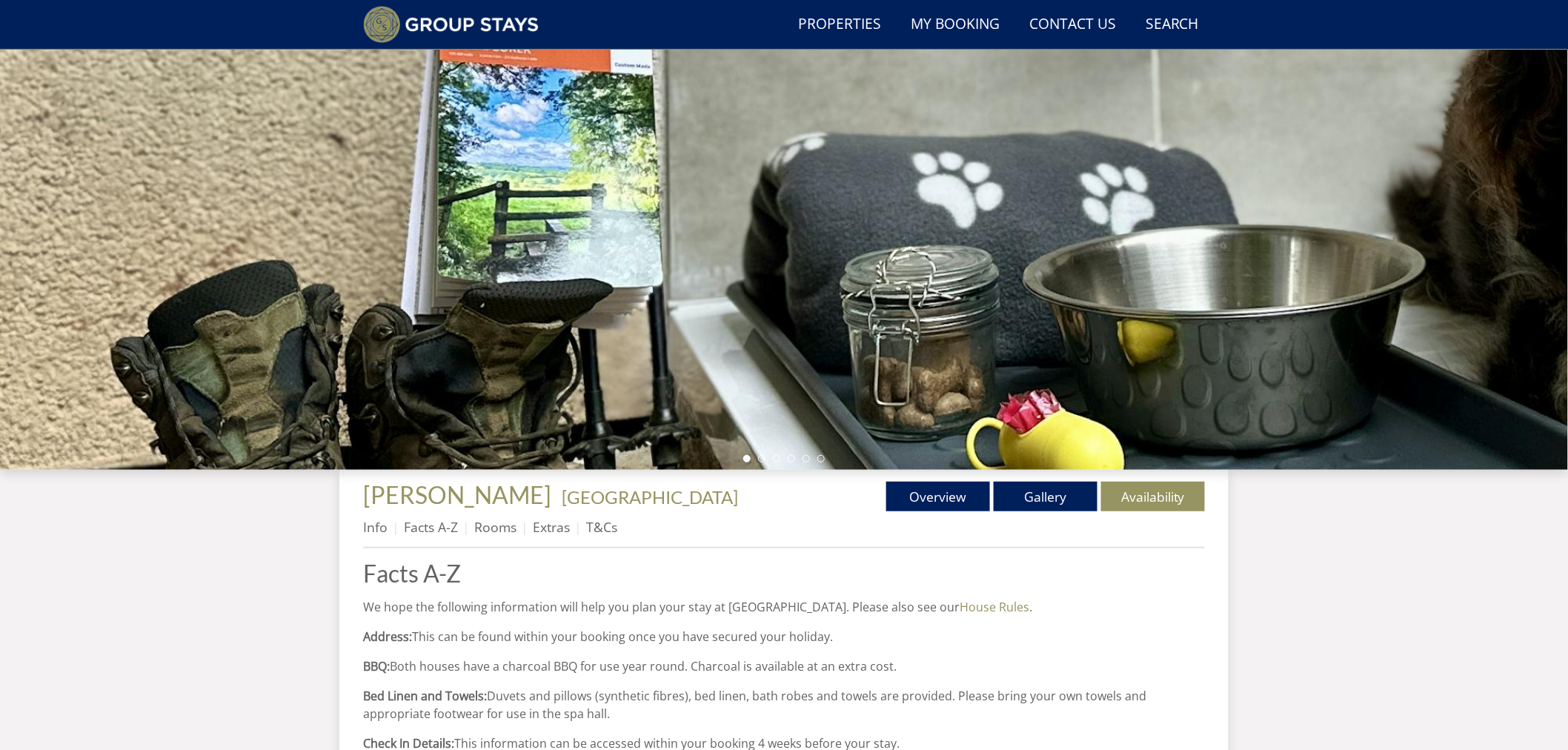
scroll to position [70, 0]
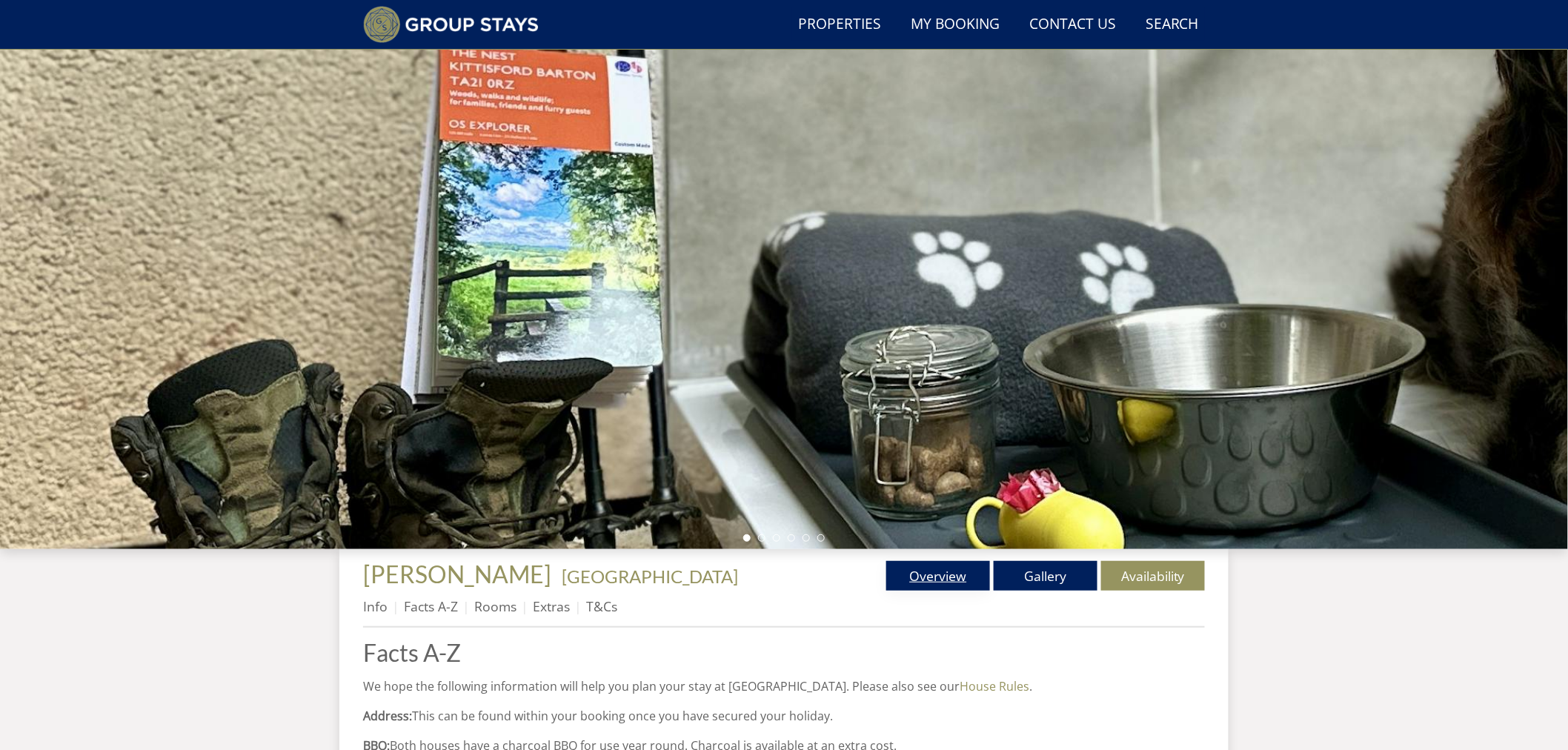
click at [912, 581] on link "Overview" at bounding box center [937, 576] width 103 height 30
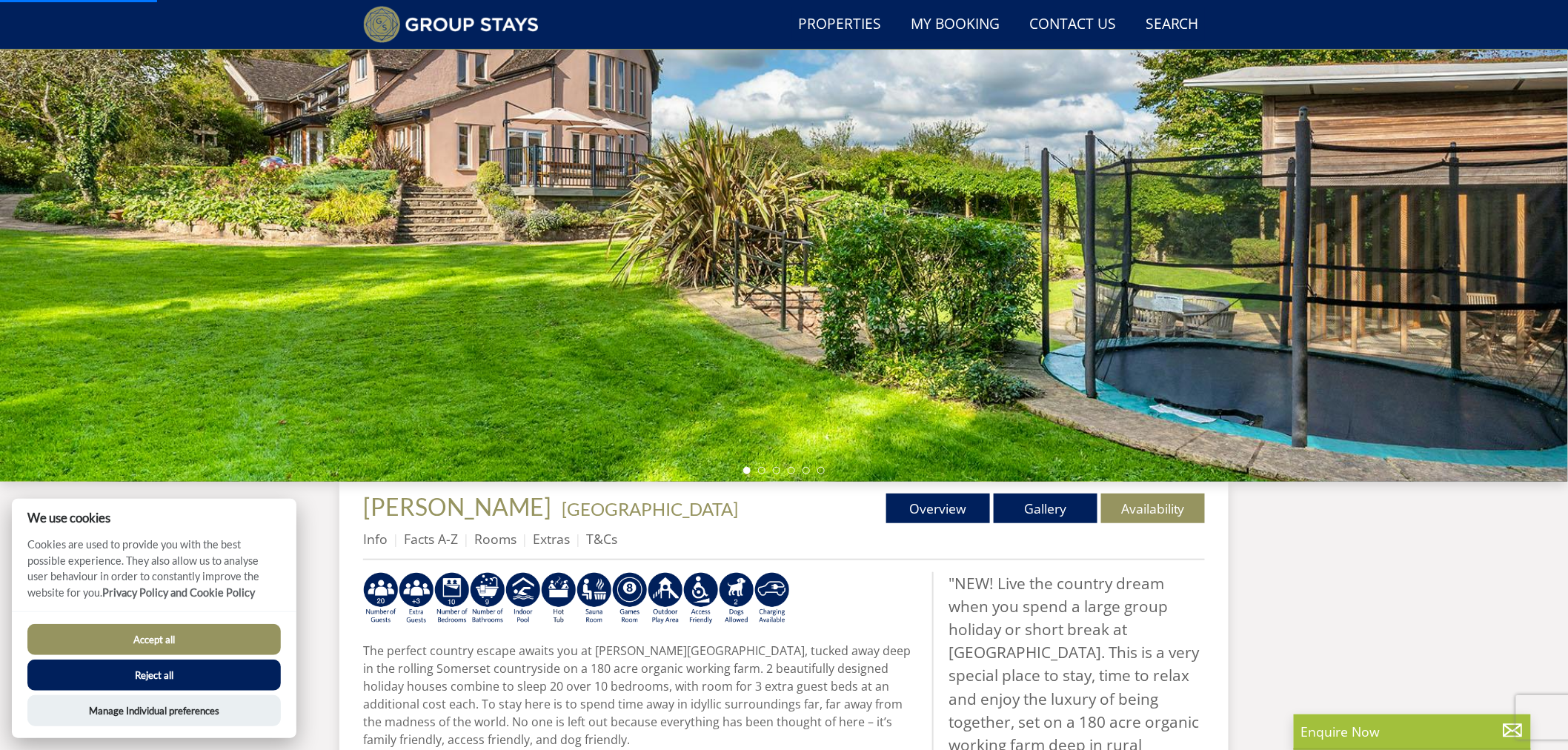
scroll to position [295, 0]
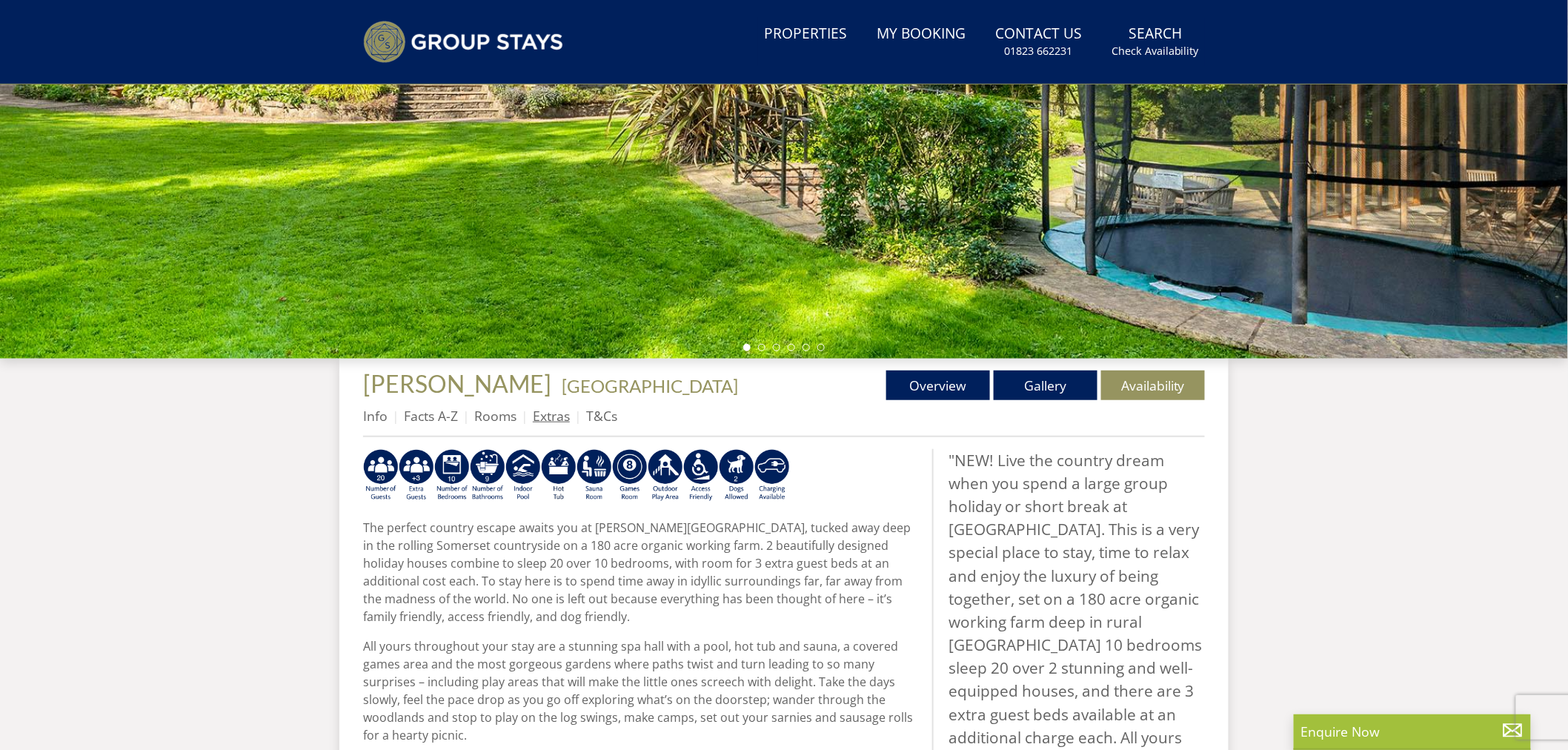
click at [549, 415] on link "Extras" at bounding box center [551, 416] width 37 height 18
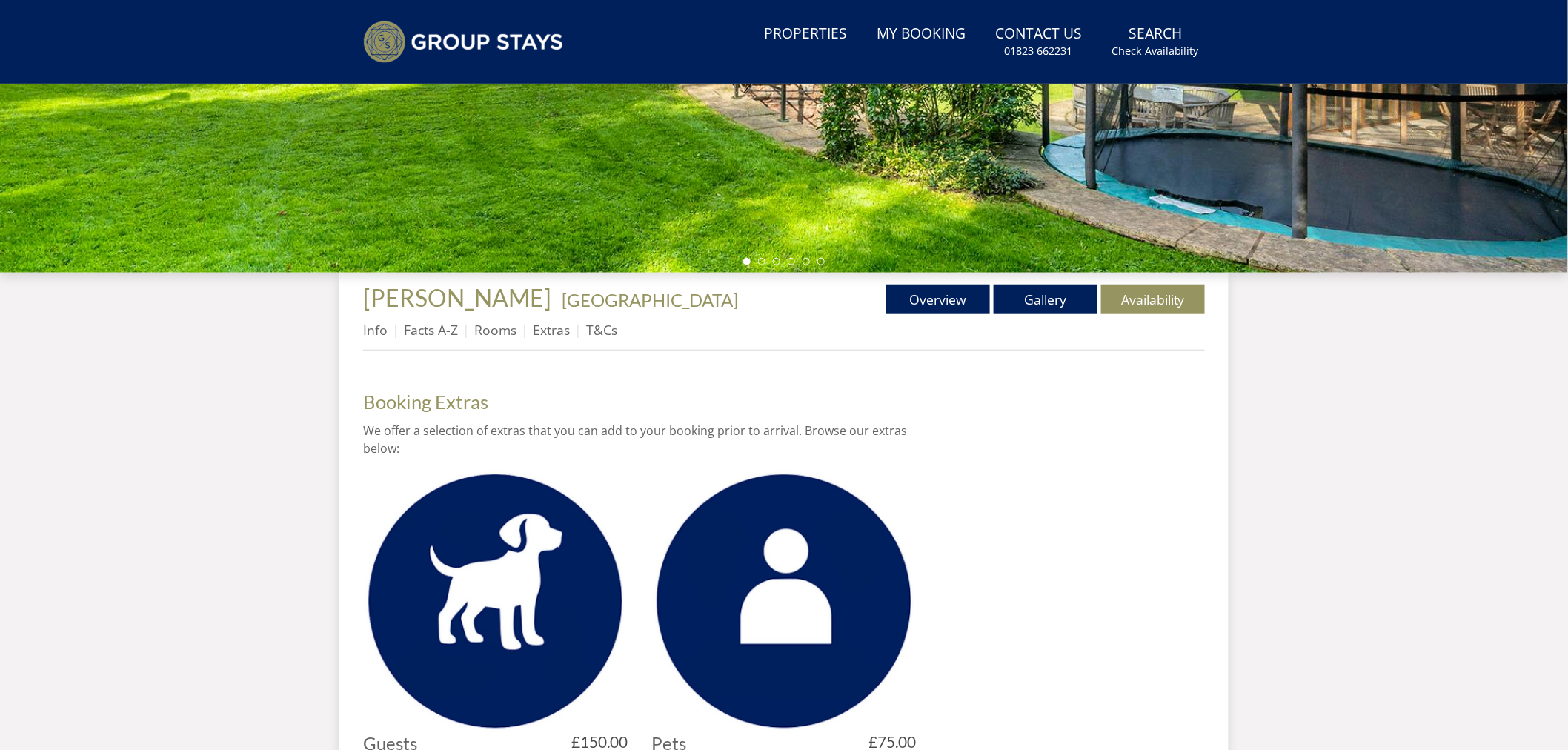
scroll to position [482, 0]
